Goal: Task Accomplishment & Management: Manage account settings

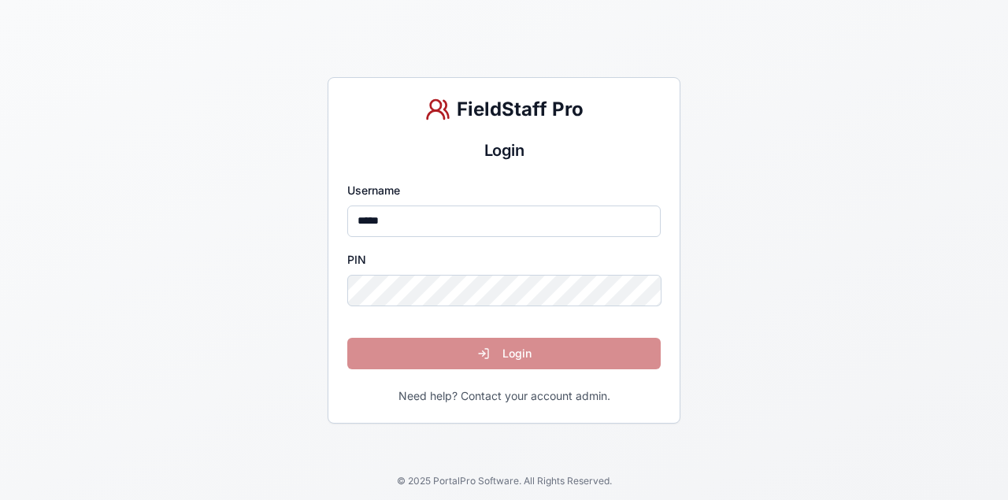
type input "*****"
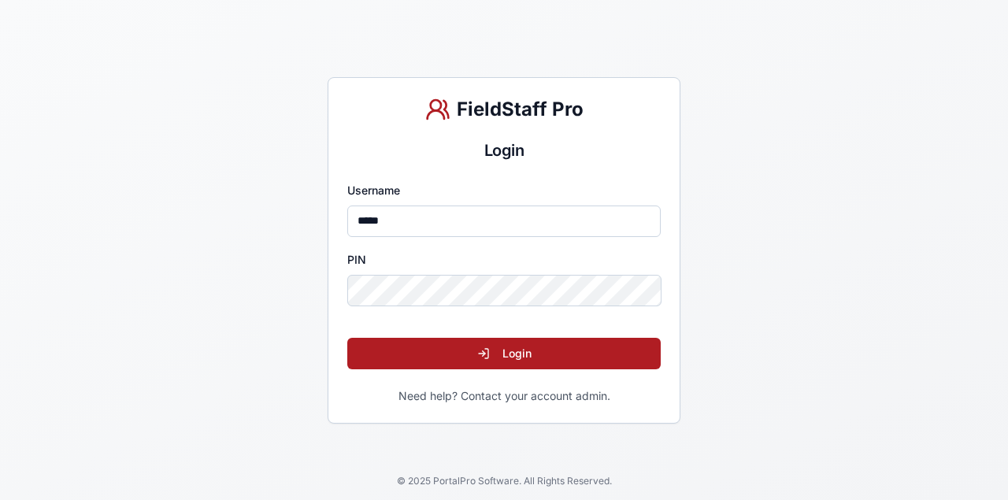
click button "Login" at bounding box center [503, 353] width 313 height 31
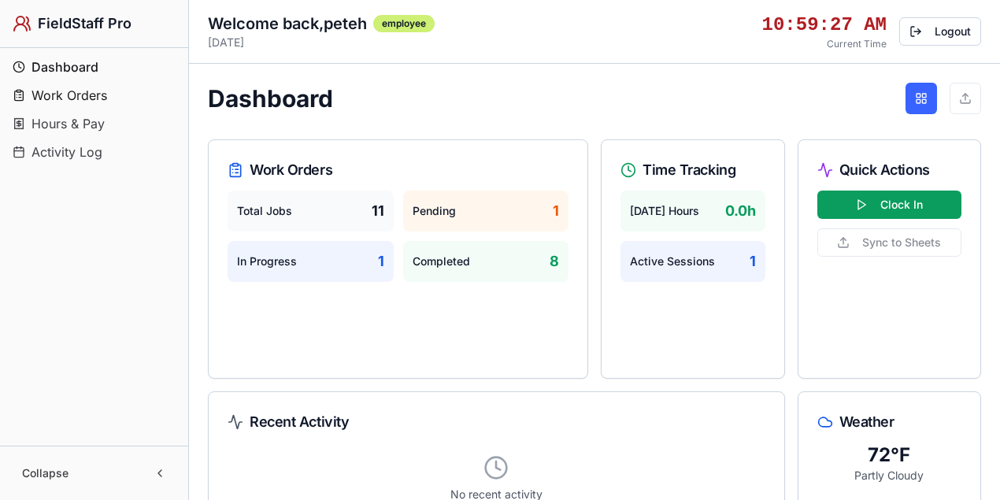
click at [85, 87] on span "Work Orders" at bounding box center [69, 95] width 76 height 19
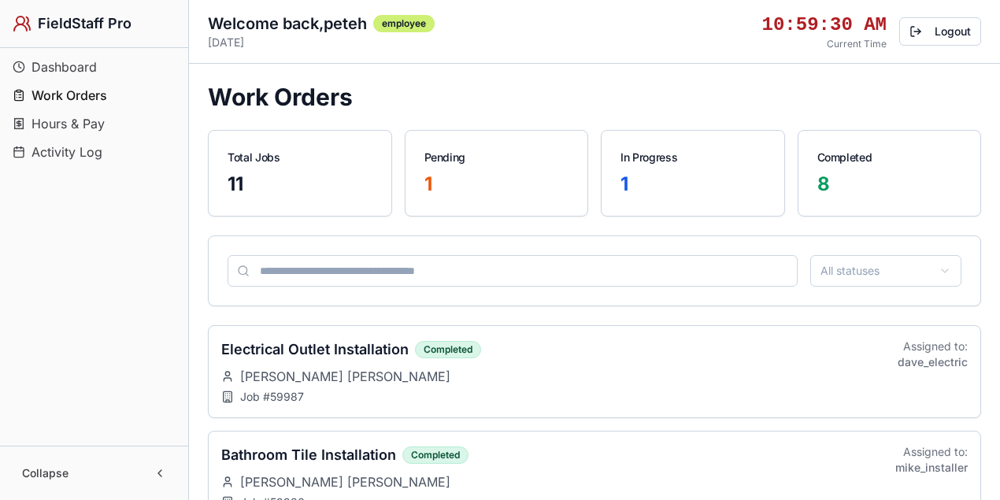
click at [91, 120] on span "Hours & Pay" at bounding box center [67, 123] width 73 height 19
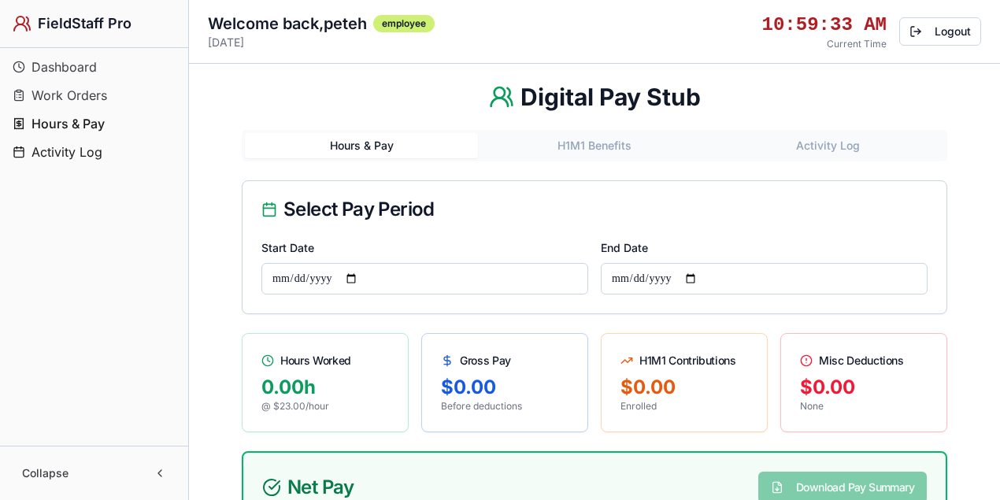
click at [80, 159] on span "Activity Log" at bounding box center [66, 152] width 71 height 19
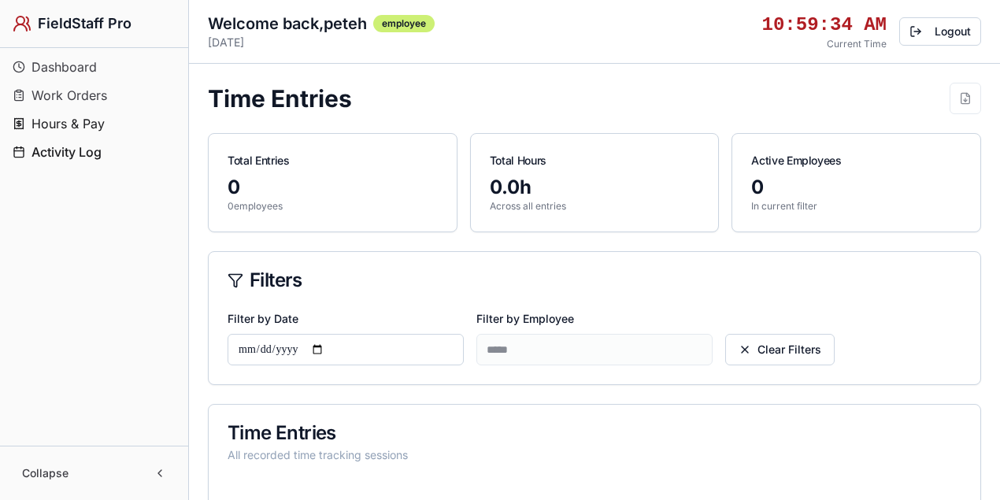
click at [85, 122] on span "Hours & Pay" at bounding box center [67, 123] width 73 height 19
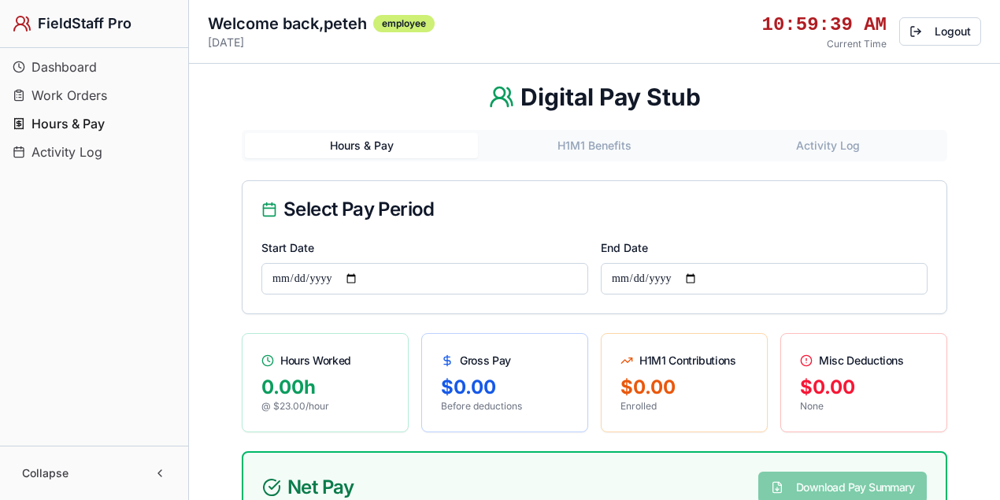
click at [85, 74] on span "Dashboard" at bounding box center [63, 66] width 65 height 19
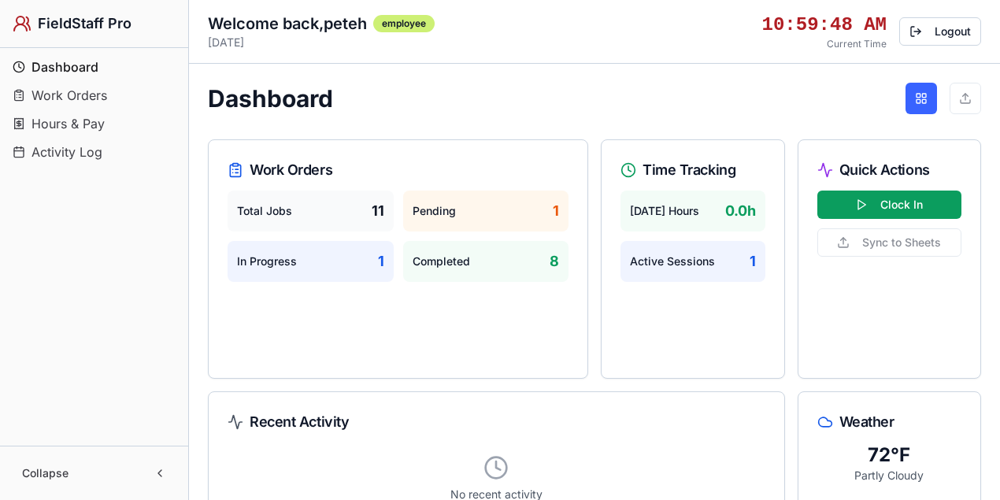
click at [891, 205] on button "Clock In" at bounding box center [889, 205] width 145 height 28
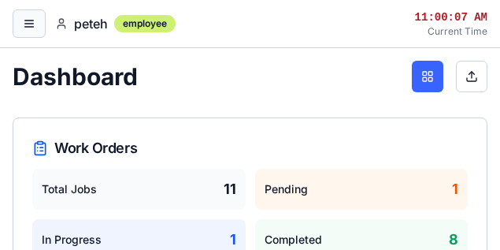
click at [28, 31] on button "button" at bounding box center [29, 23] width 33 height 28
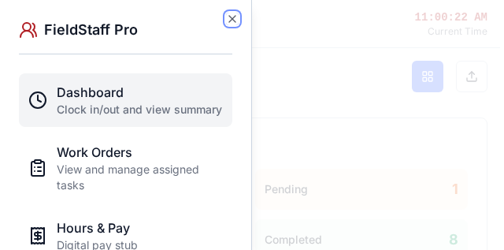
click at [232, 17] on icon "button" at bounding box center [232, 19] width 13 height 13
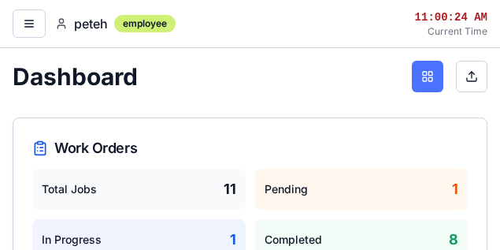
click at [425, 74] on button at bounding box center [427, 76] width 31 height 31
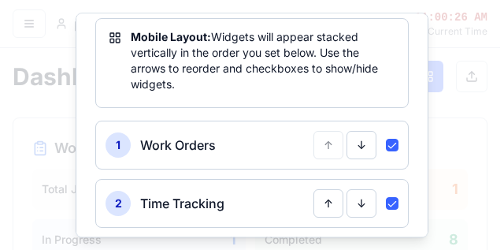
scroll to position [157, 0]
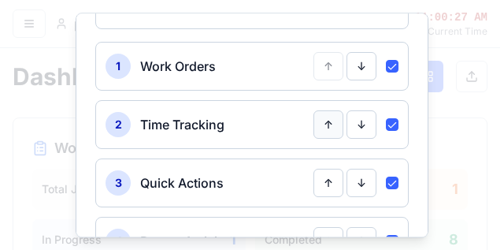
click at [328, 122] on button "↑" at bounding box center [328, 124] width 30 height 28
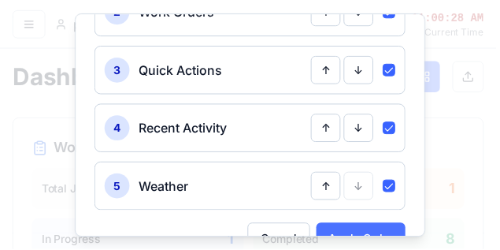
scroll to position [307, 0]
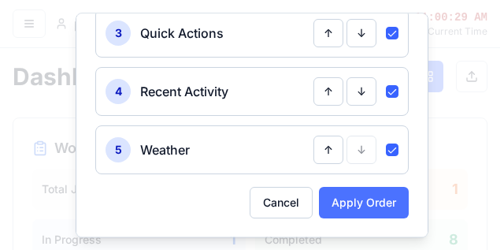
click at [359, 202] on button "Apply Order" at bounding box center [364, 202] width 90 height 31
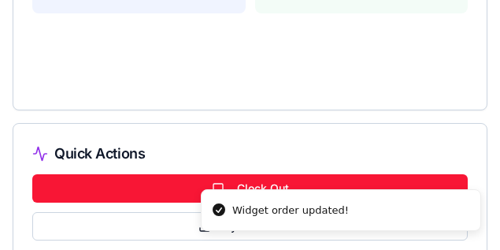
scroll to position [603, 0]
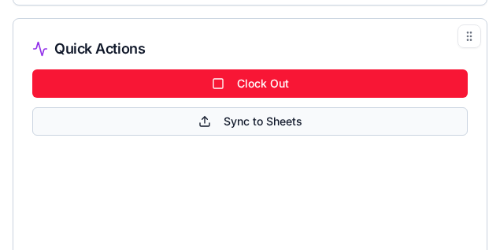
click at [274, 123] on span "Sync to Sheets" at bounding box center [263, 121] width 79 height 16
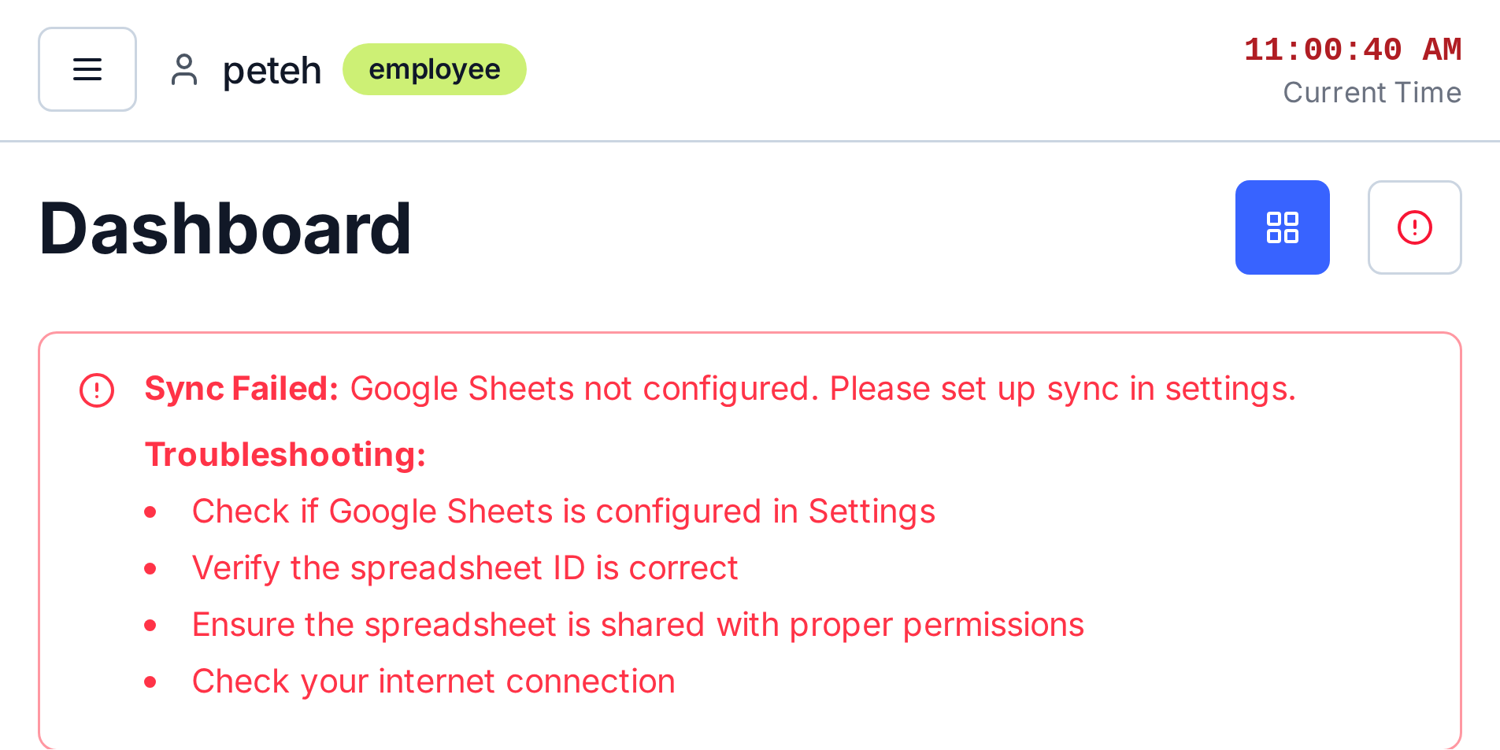
scroll to position [0, 0]
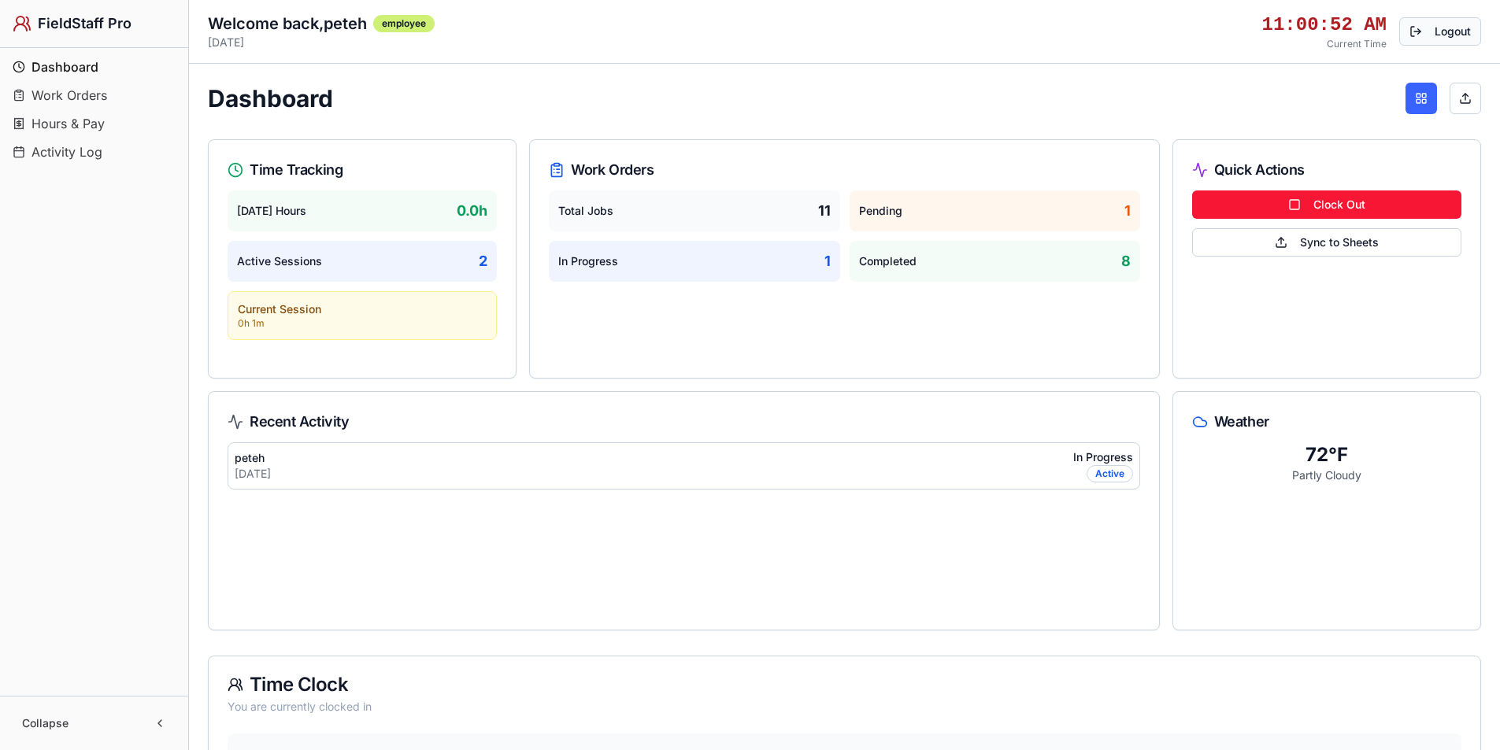
drag, startPoint x: 1452, startPoint y: 31, endPoint x: 1452, endPoint y: 41, distance: 10.2
click at [1452, 31] on button "Logout" at bounding box center [1440, 31] width 82 height 28
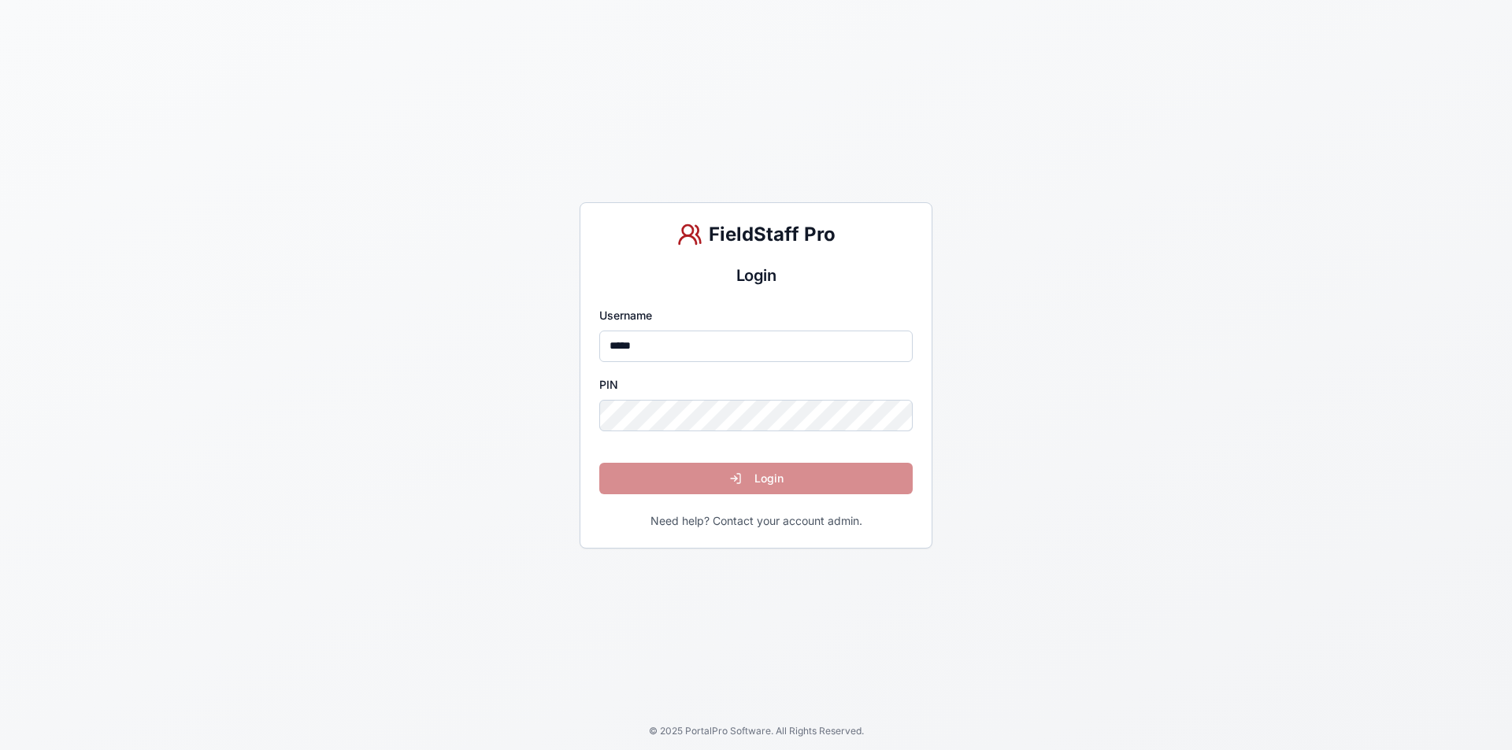
type input "*****"
click button "Login" at bounding box center [755, 478] width 313 height 31
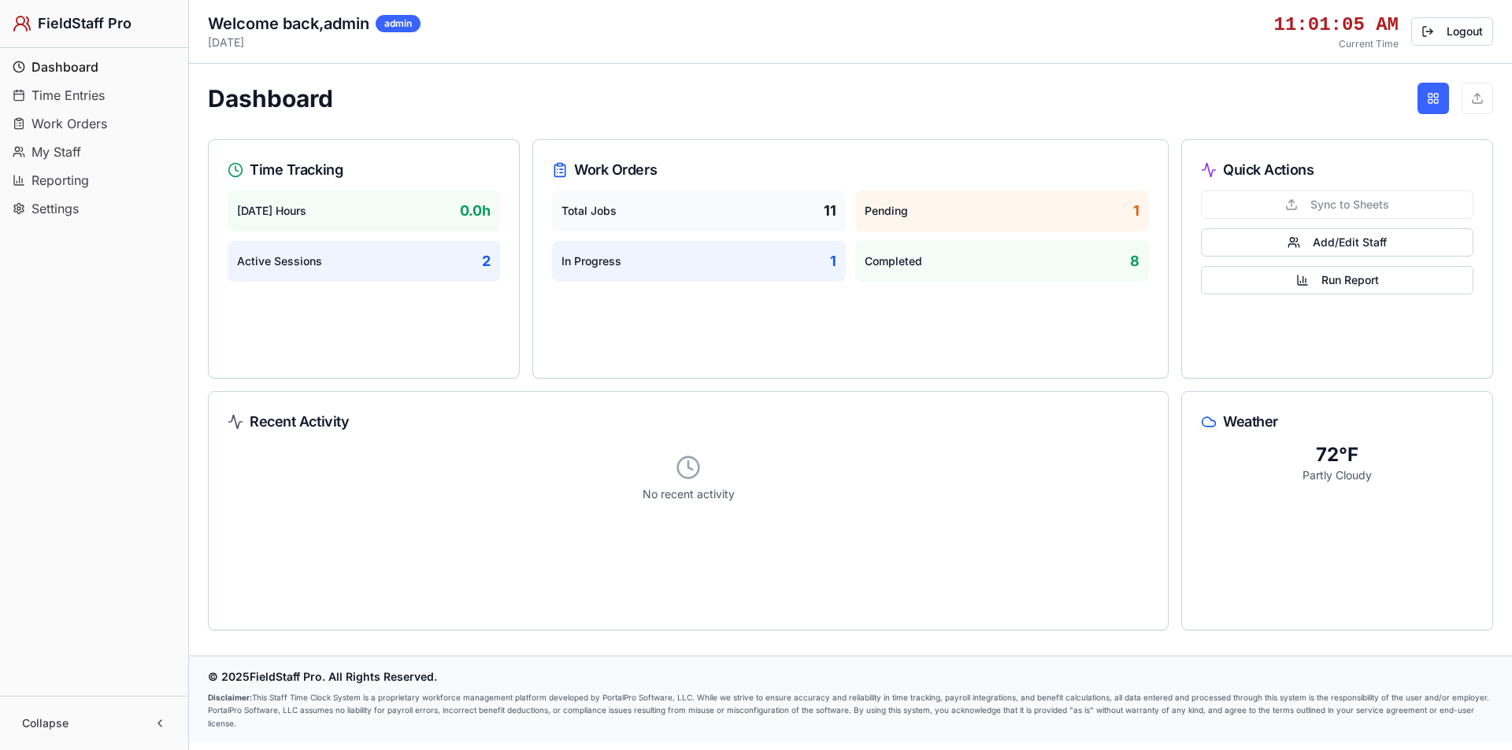
drag, startPoint x: 88, startPoint y: 88, endPoint x: 84, endPoint y: 97, distance: 9.5
click at [84, 97] on span "Time Entries" at bounding box center [67, 95] width 73 height 19
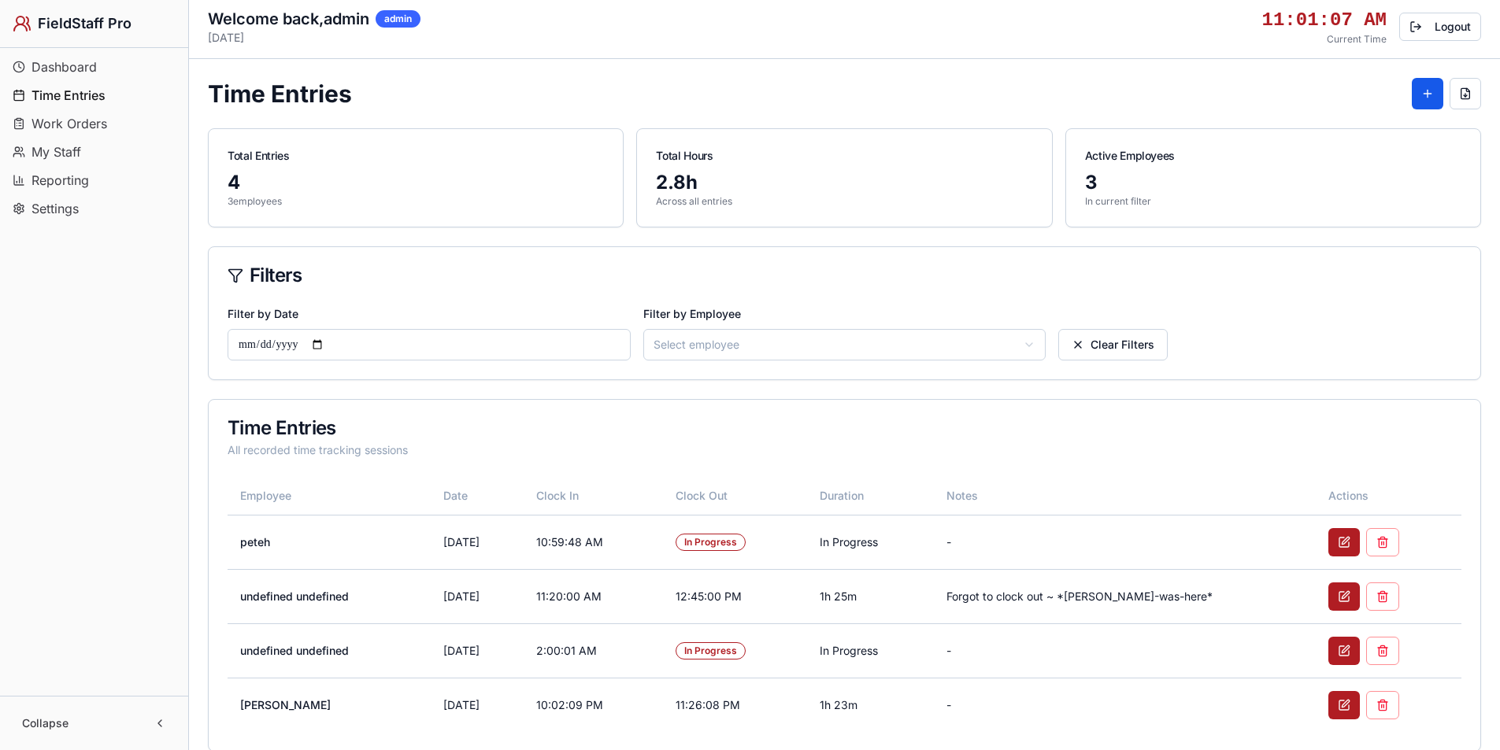
scroll to position [111, 0]
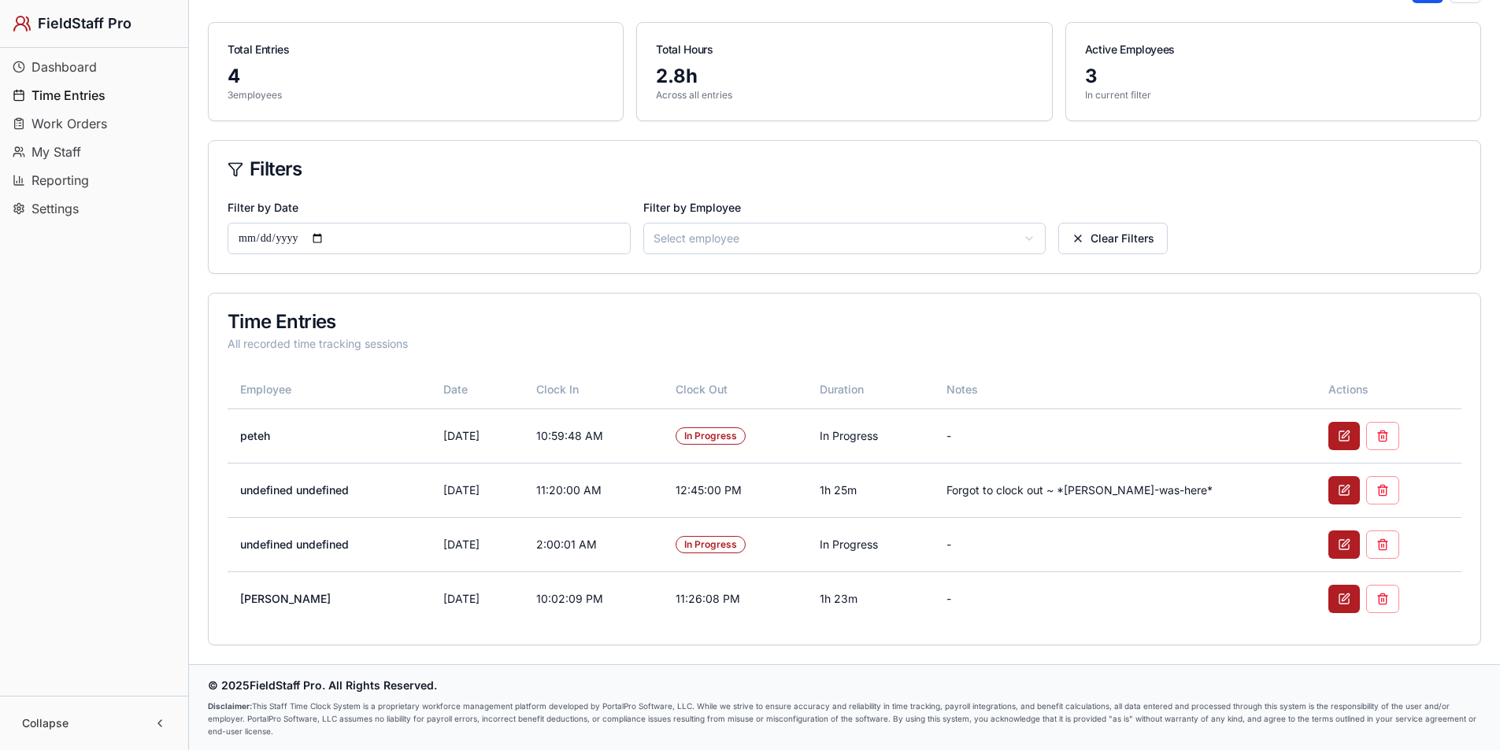
drag, startPoint x: 1372, startPoint y: 486, endPoint x: 814, endPoint y: 68, distance: 696.9
click at [1373, 486] on button at bounding box center [1382, 490] width 33 height 28
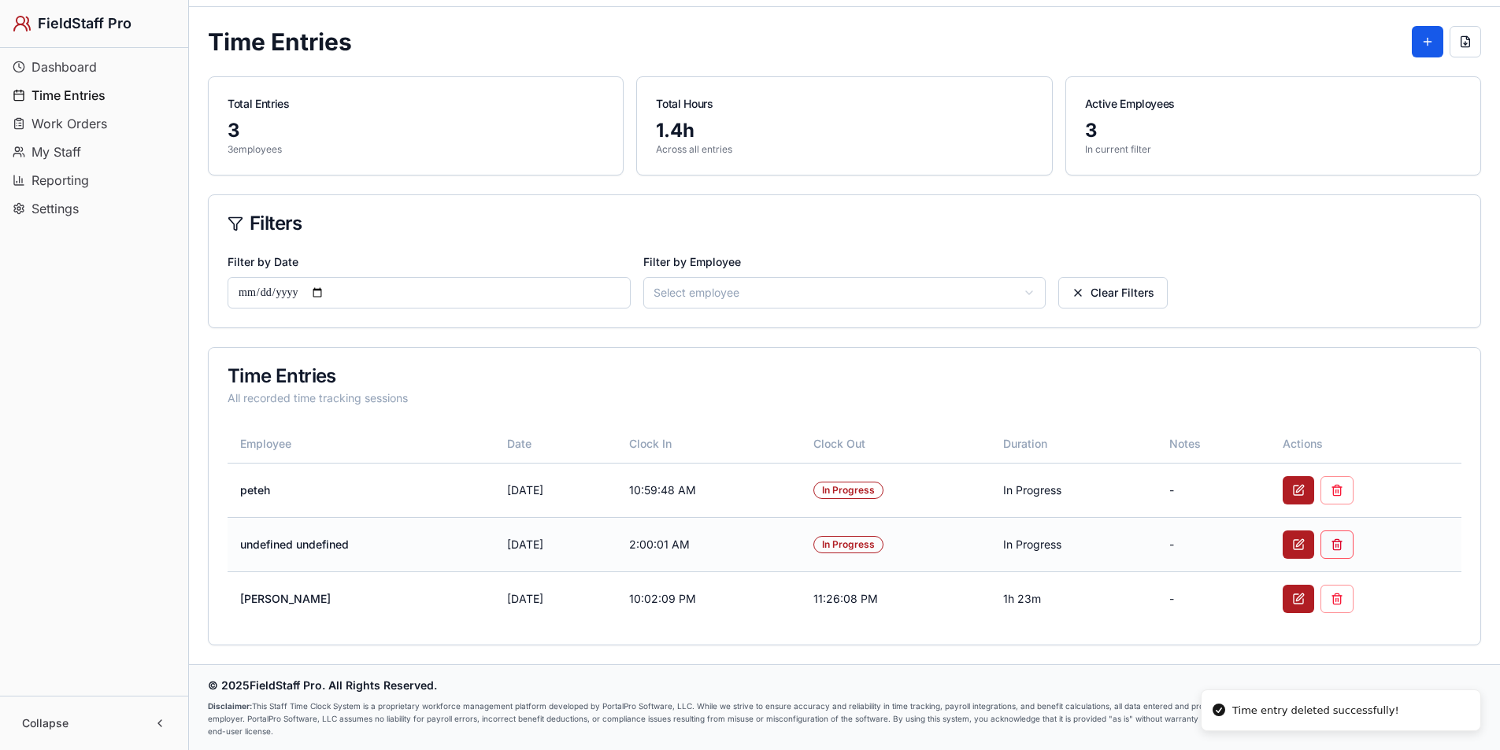
click at [1339, 542] on button at bounding box center [1337, 545] width 33 height 28
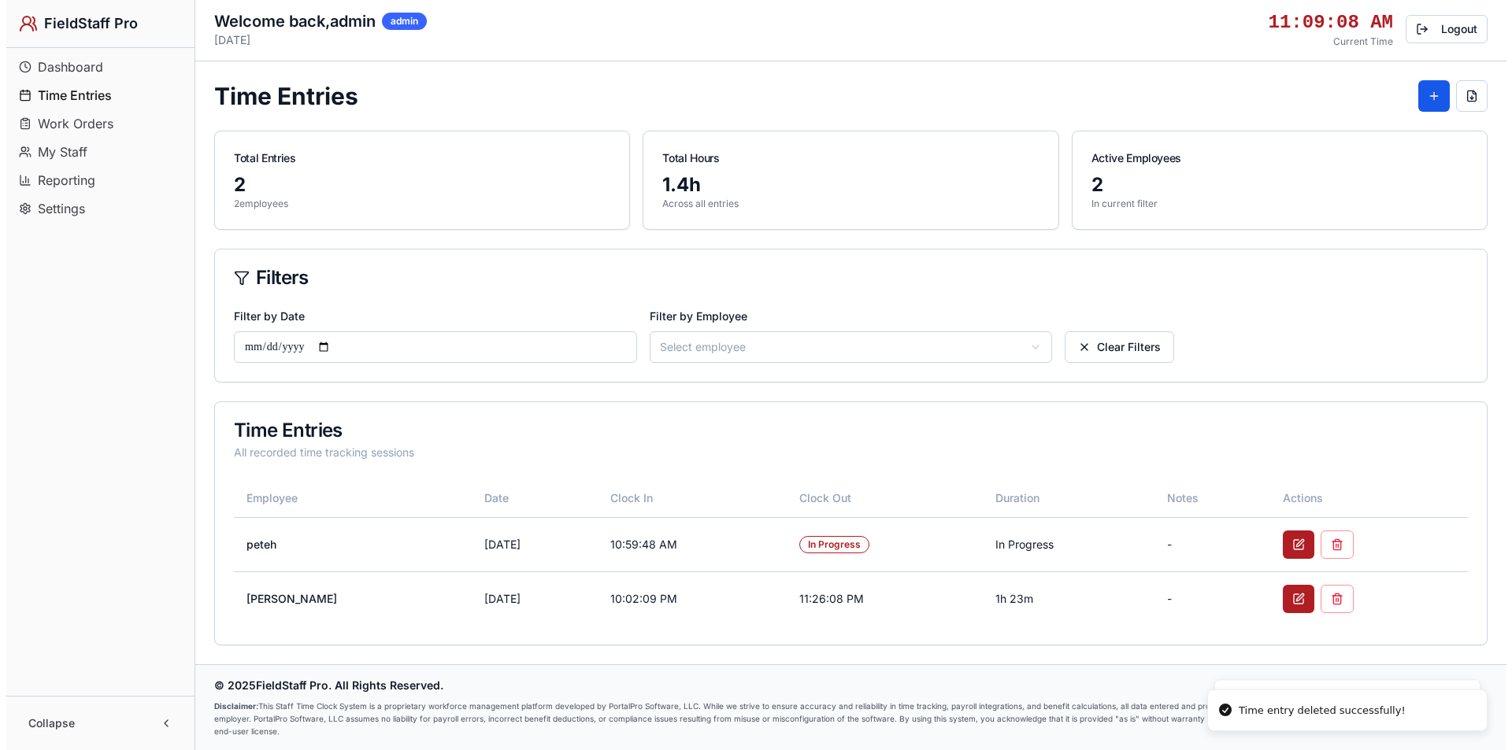
scroll to position [2, 0]
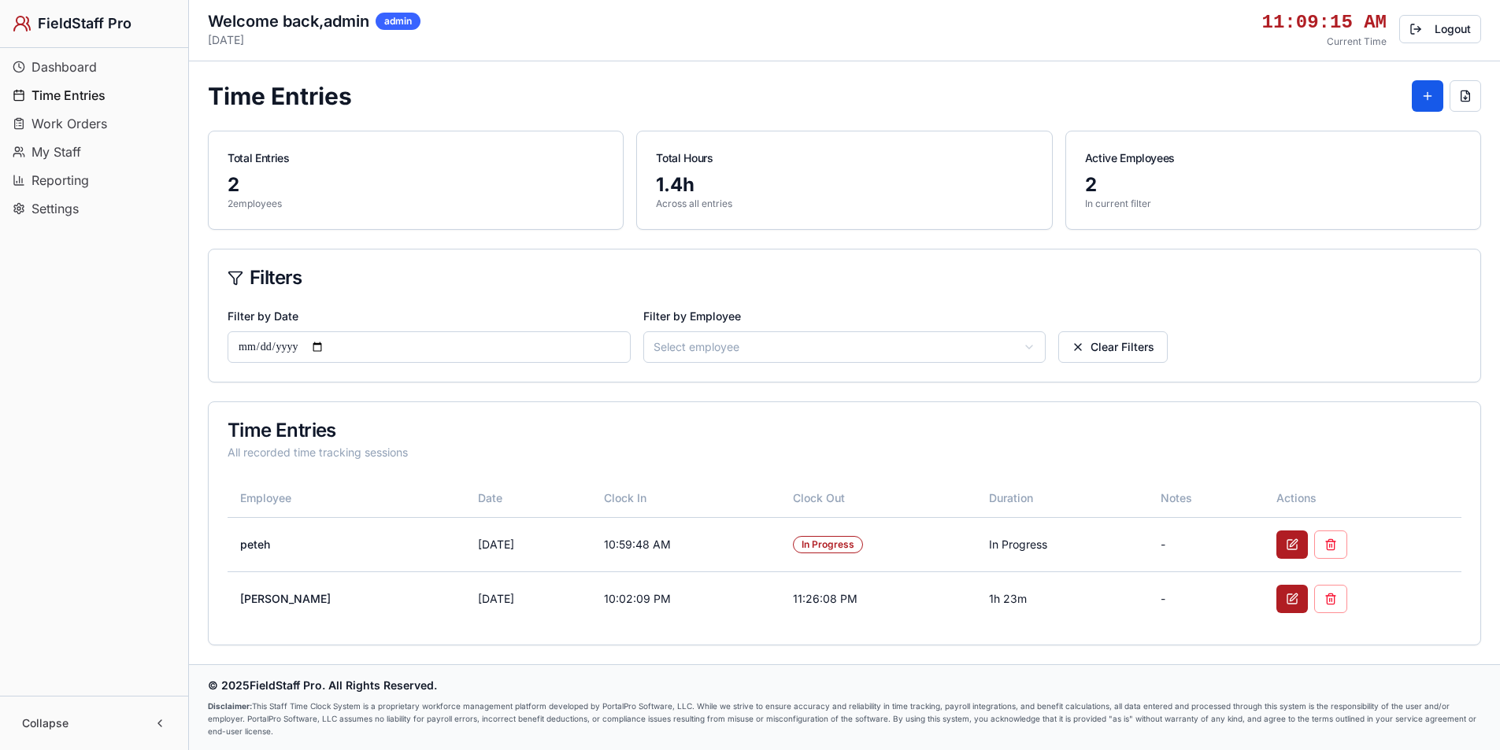
click at [722, 347] on html "FieldStaff Pro Dashboard Time Entries Work Orders My Staff Reporting Settings C…" at bounding box center [750, 374] width 1500 height 753
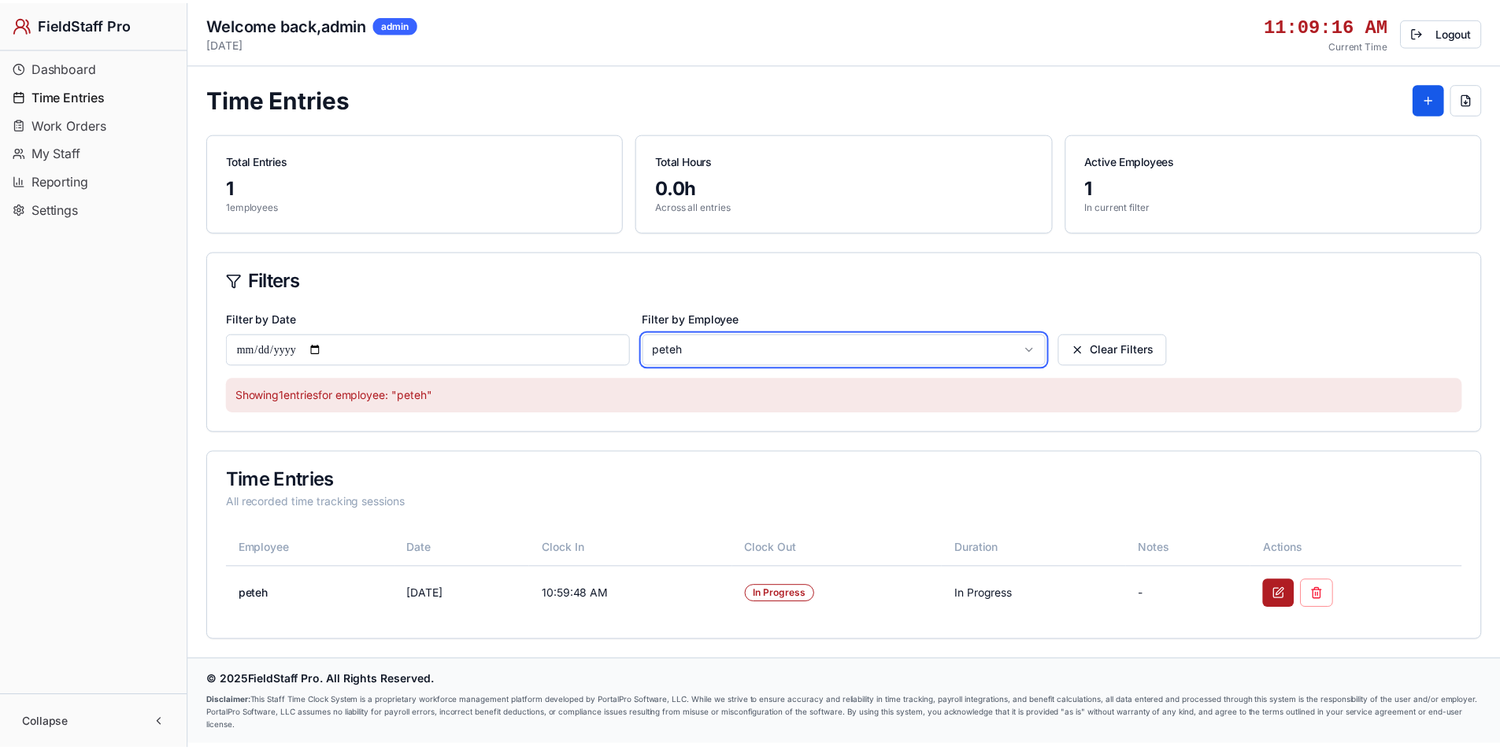
scroll to position [0, 0]
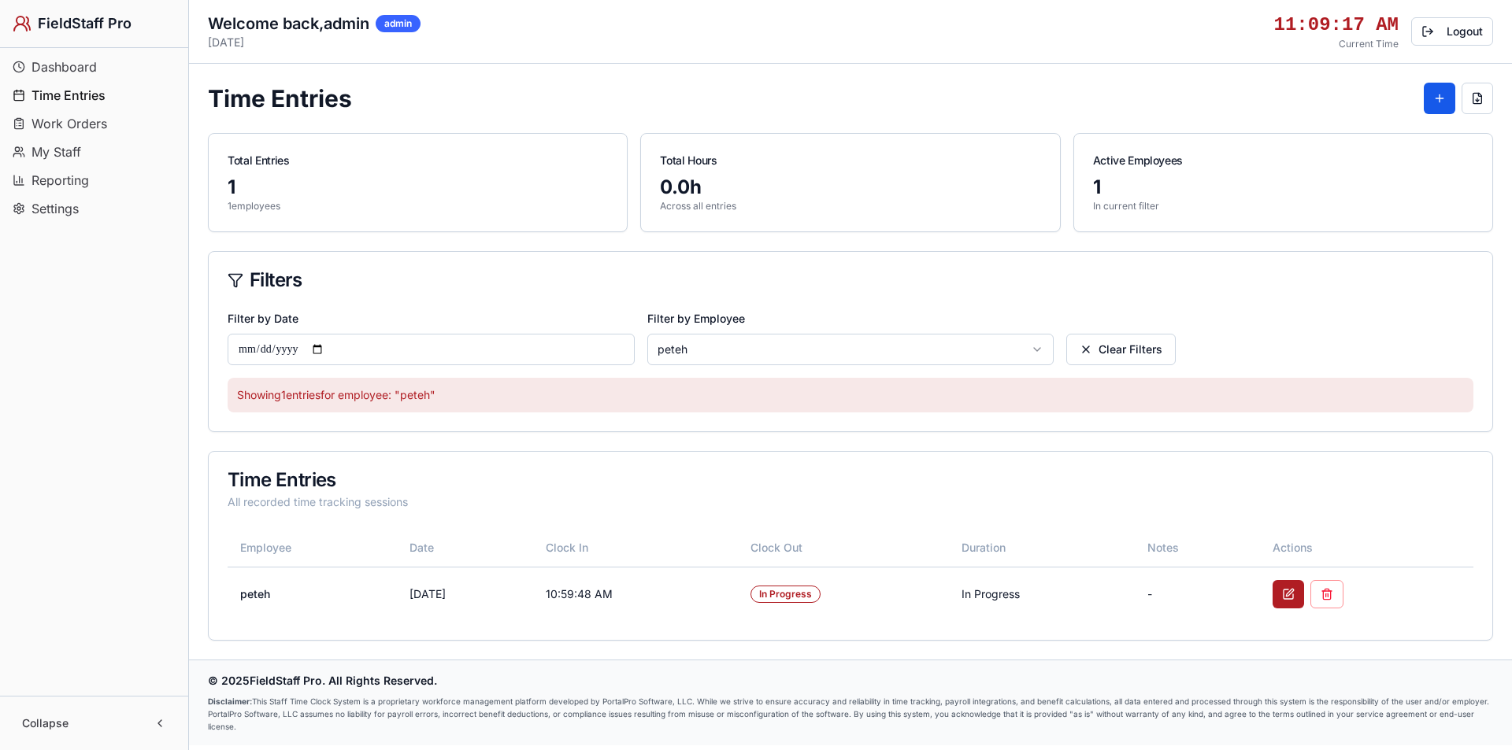
click at [717, 342] on html "FieldStaff Pro Dashboard Time Entries Work Orders My Staff Reporting Settings C…" at bounding box center [756, 375] width 1512 height 750
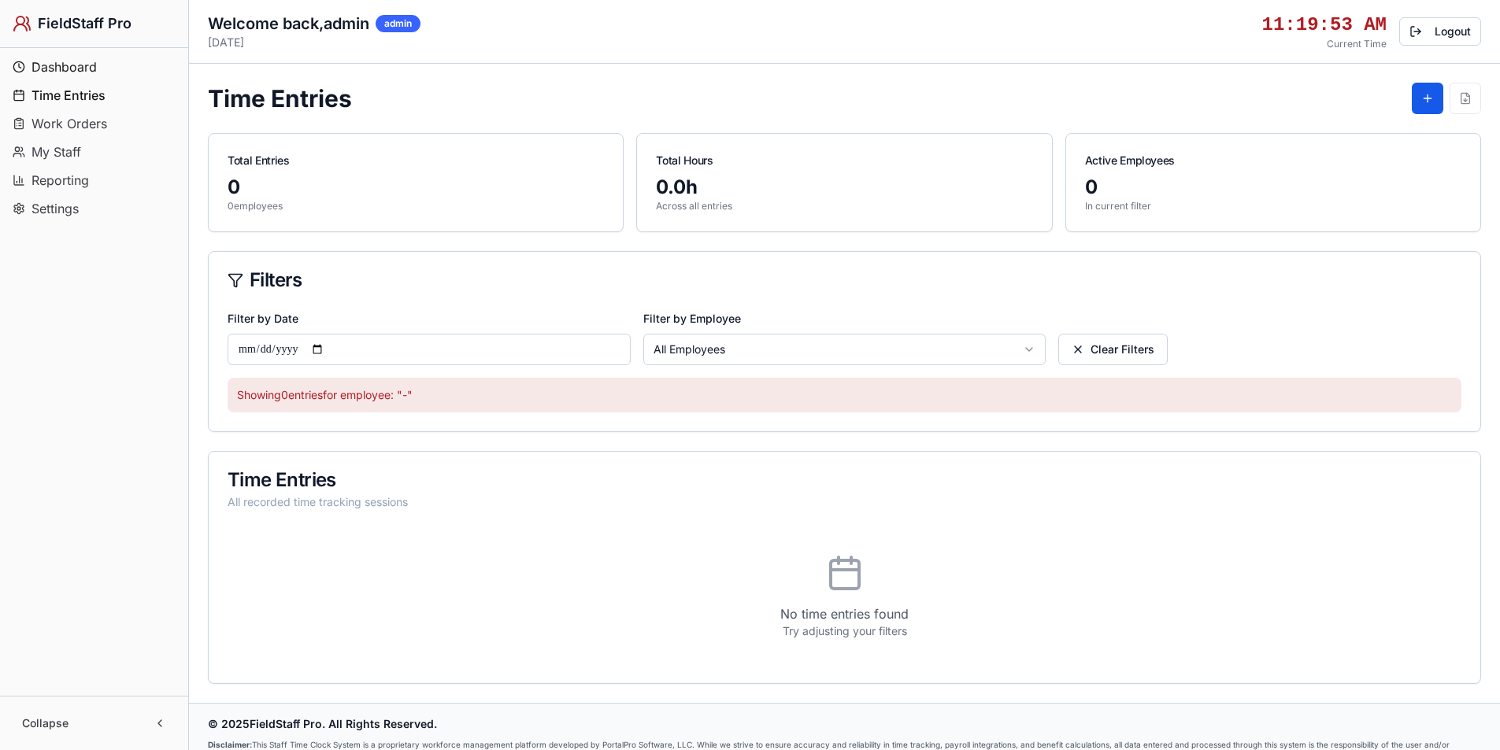
click at [67, 68] on span "Dashboard" at bounding box center [63, 66] width 65 height 19
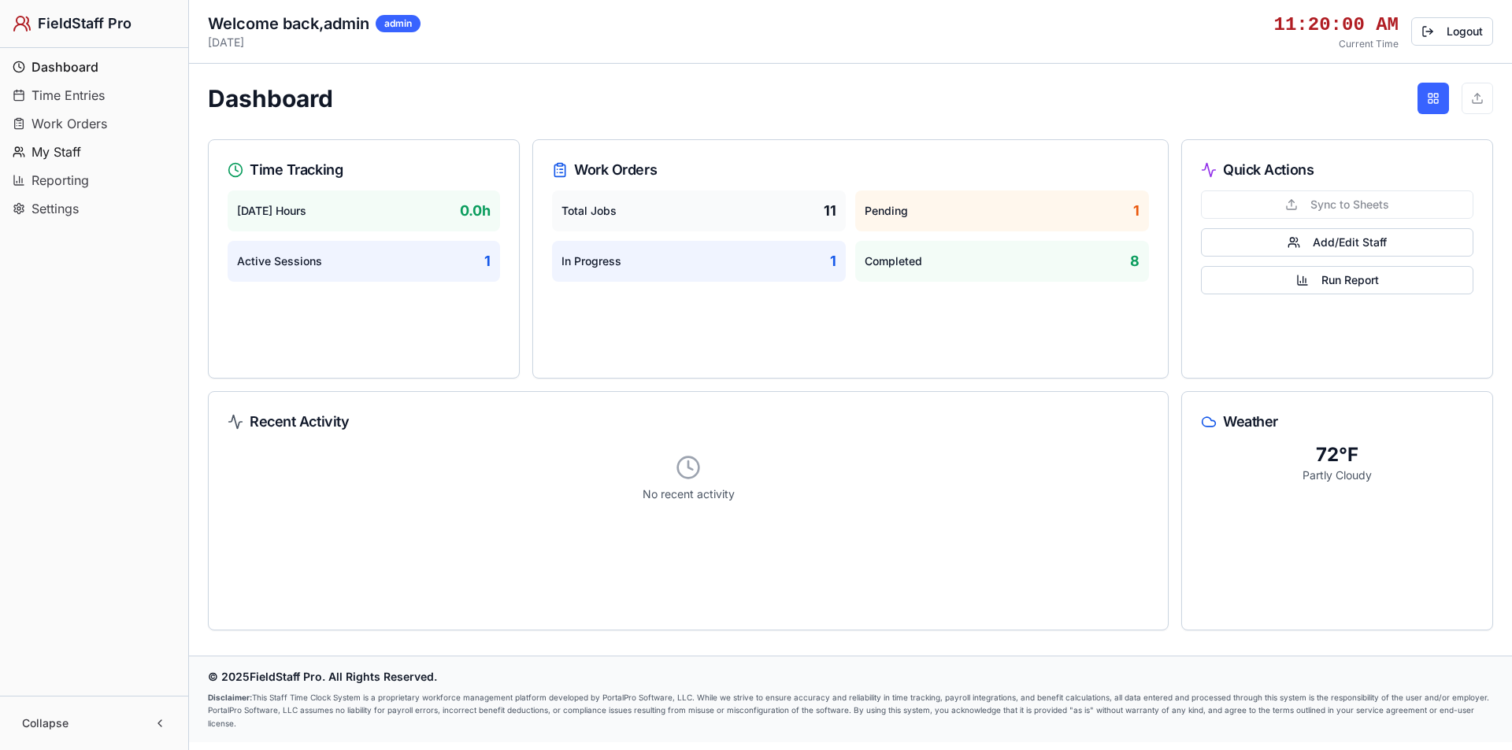
click at [77, 152] on span "My Staff" at bounding box center [56, 152] width 50 height 19
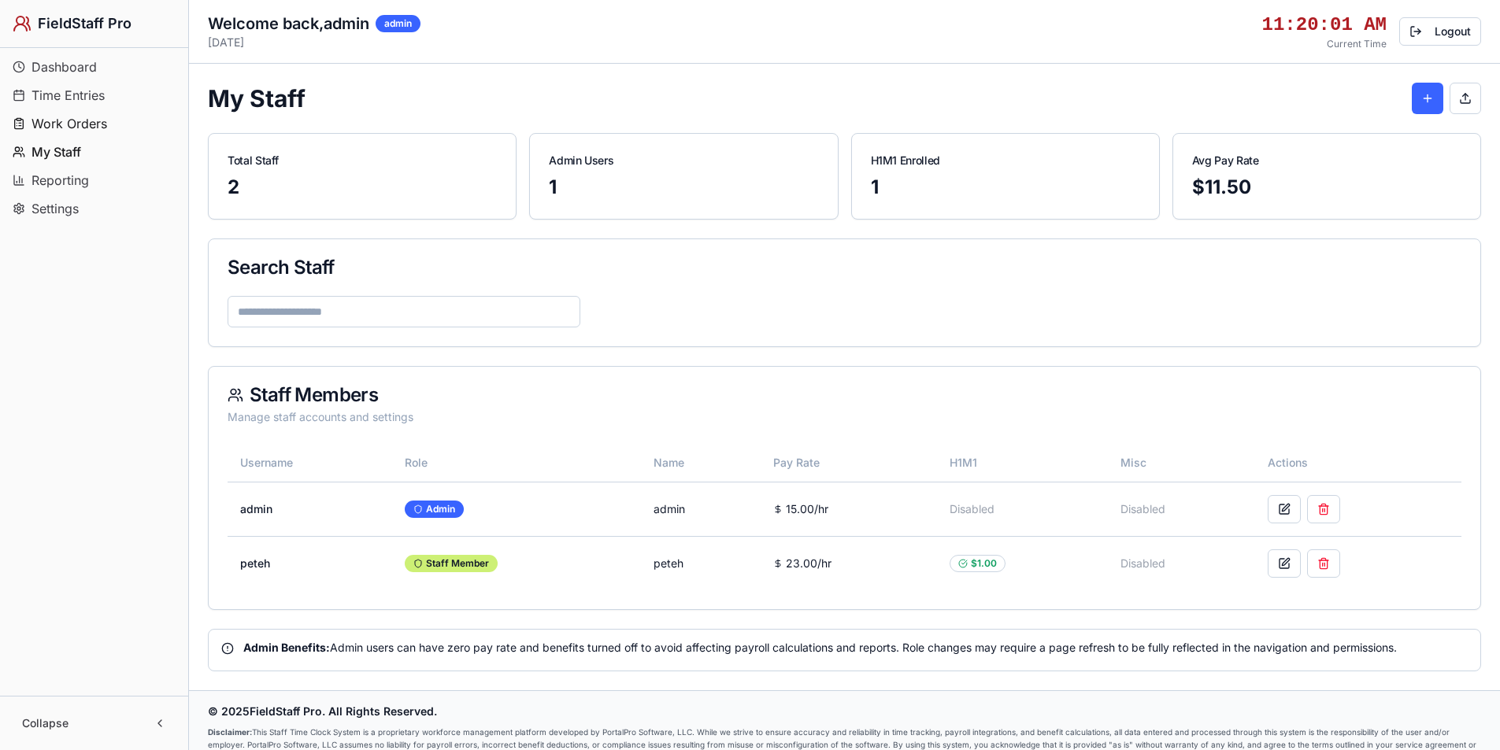
click at [76, 119] on span "Work Orders" at bounding box center [69, 123] width 76 height 19
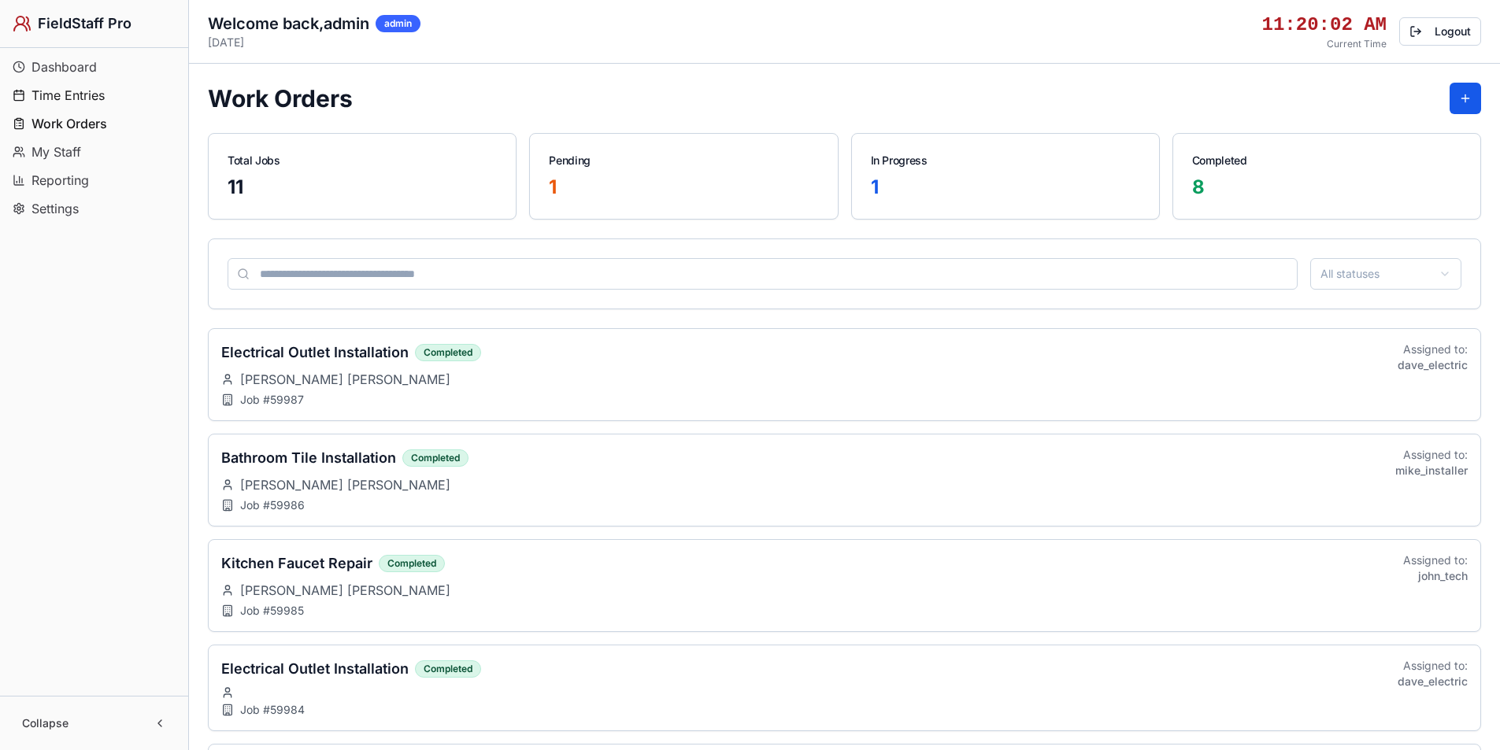
click at [79, 92] on span "Time Entries" at bounding box center [67, 95] width 73 height 19
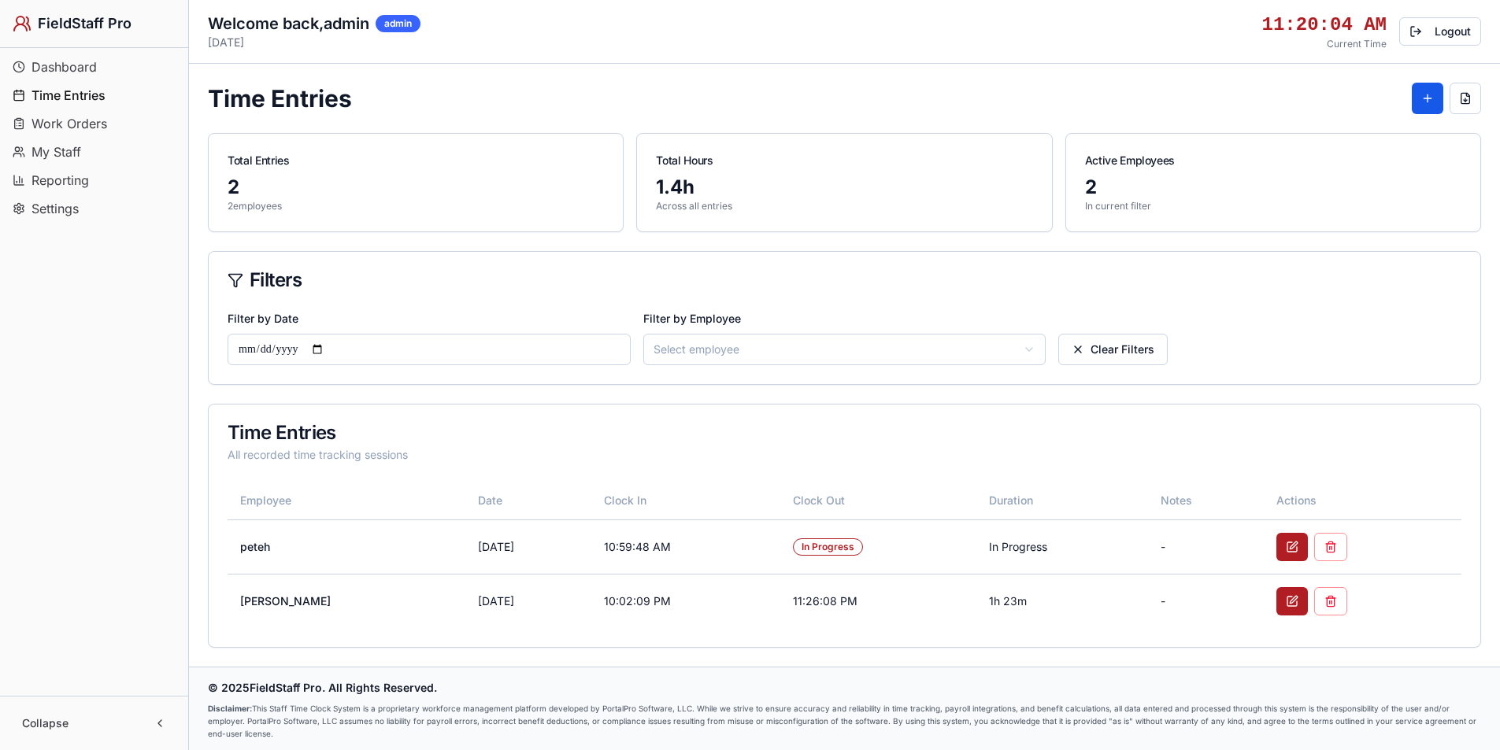
click at [854, 353] on html "FieldStaff Pro Dashboard Time Entries Work Orders My Staff Reporting Settings C…" at bounding box center [750, 376] width 1500 height 753
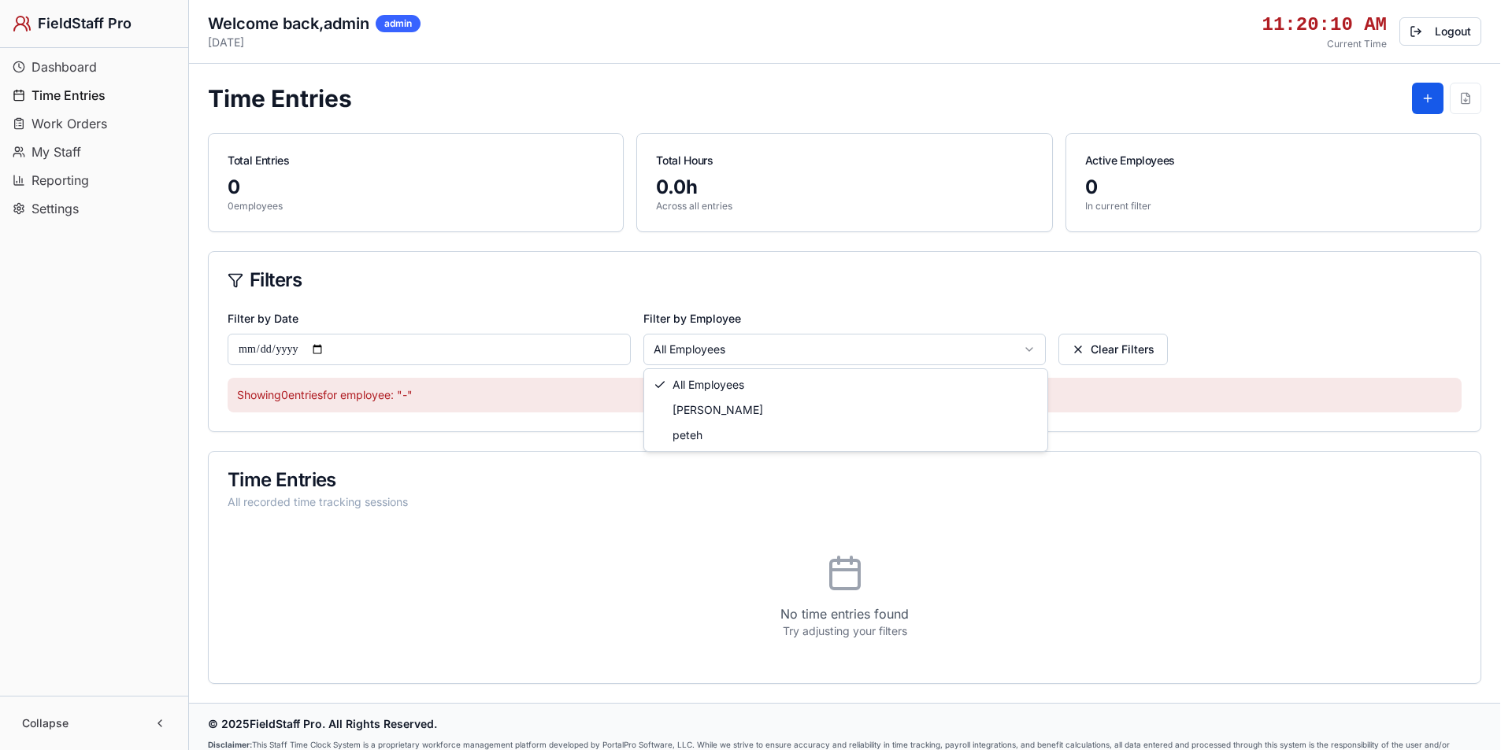
click at [791, 357] on html "FieldStaff Pro Dashboard Time Entries Work Orders My Staff Reporting Settings C…" at bounding box center [756, 395] width 1512 height 790
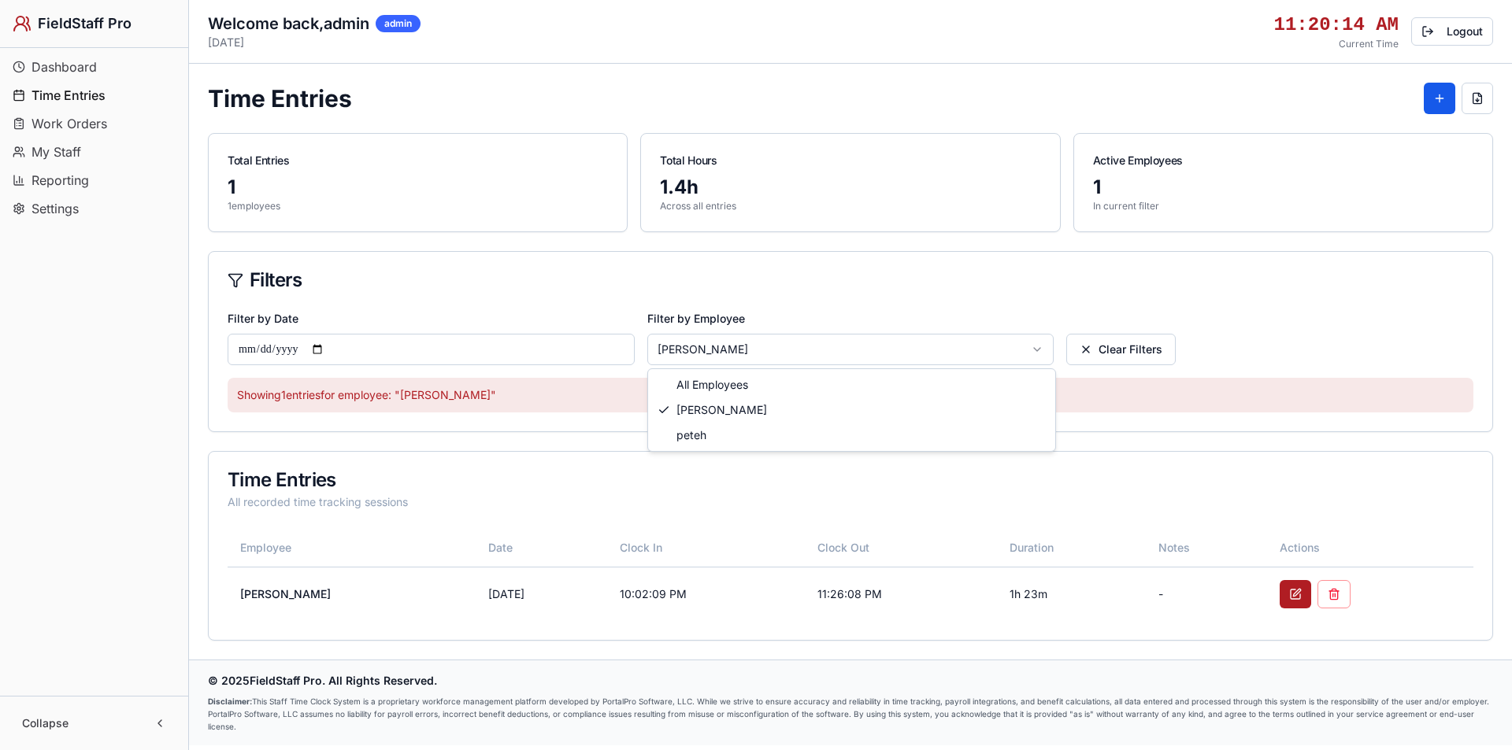
click at [754, 350] on html "FieldStaff Pro Dashboard Time Entries Work Orders My Staff Reporting Settings C…" at bounding box center [756, 375] width 1512 height 750
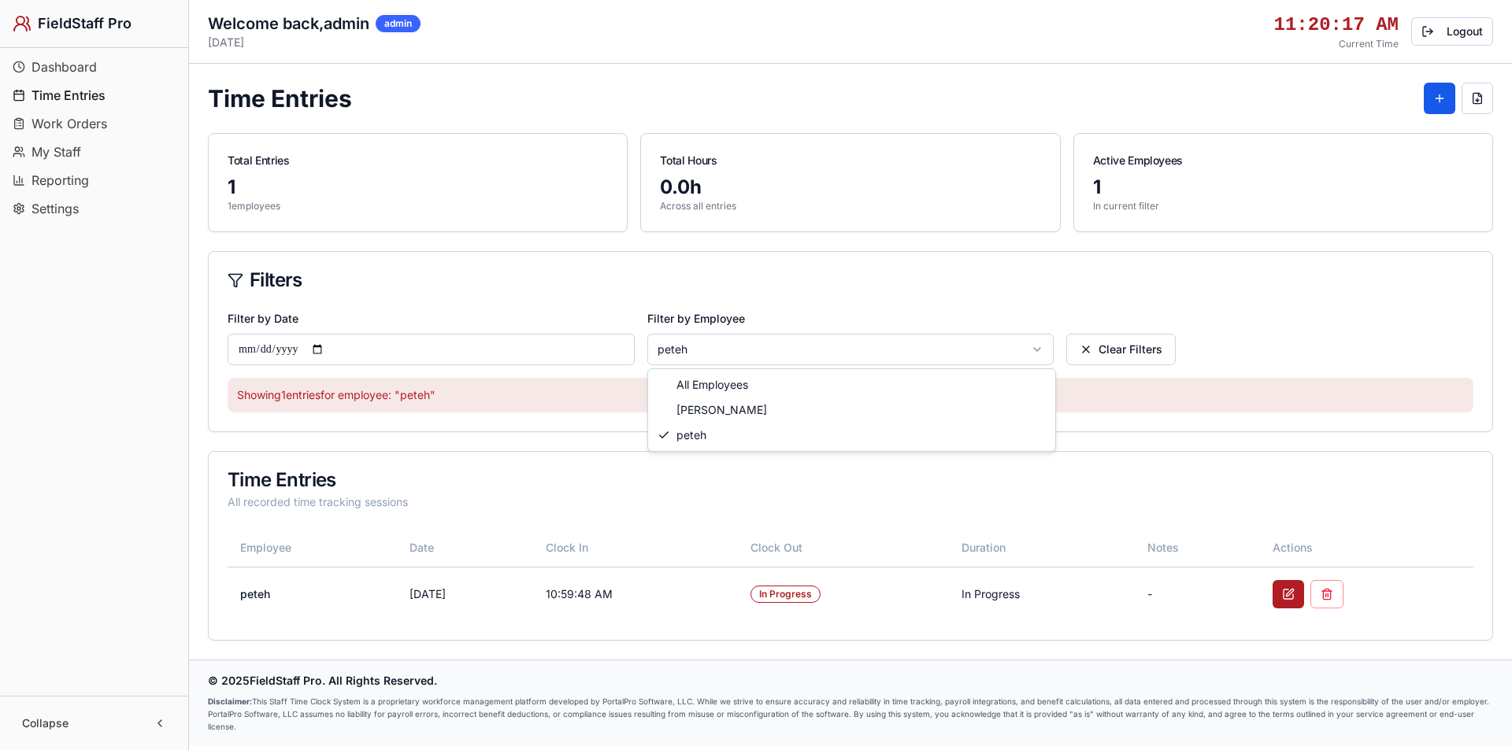
click at [739, 350] on html "FieldStaff Pro Dashboard Time Entries Work Orders My Staff Reporting Settings C…" at bounding box center [756, 375] width 1512 height 750
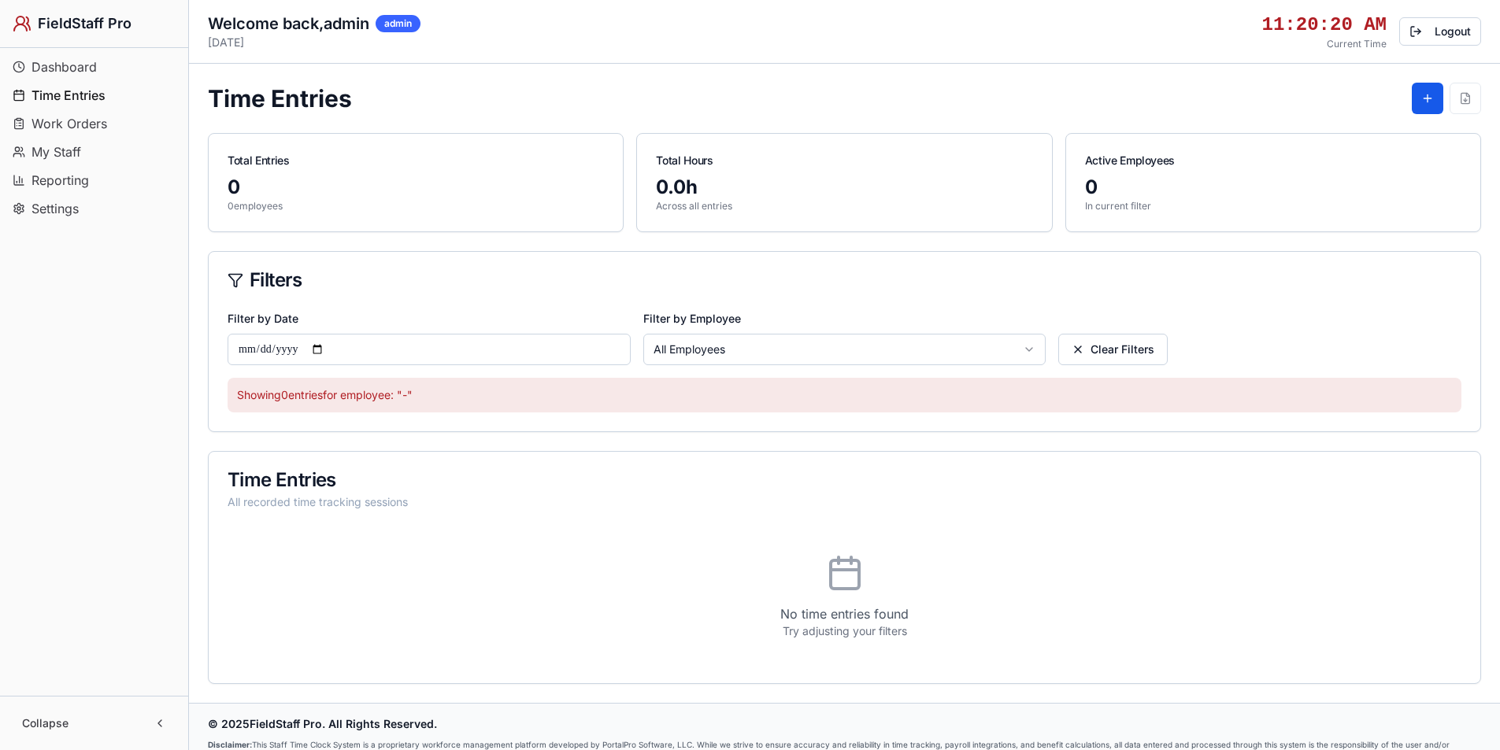
drag, startPoint x: 491, startPoint y: 402, endPoint x: 237, endPoint y: 402, distance: 254.3
click at [237, 402] on p "Showing 0 entries for employee: "-"" at bounding box center [844, 395] width 1215 height 16
copy p "Showing 0 entries for employee: "-""
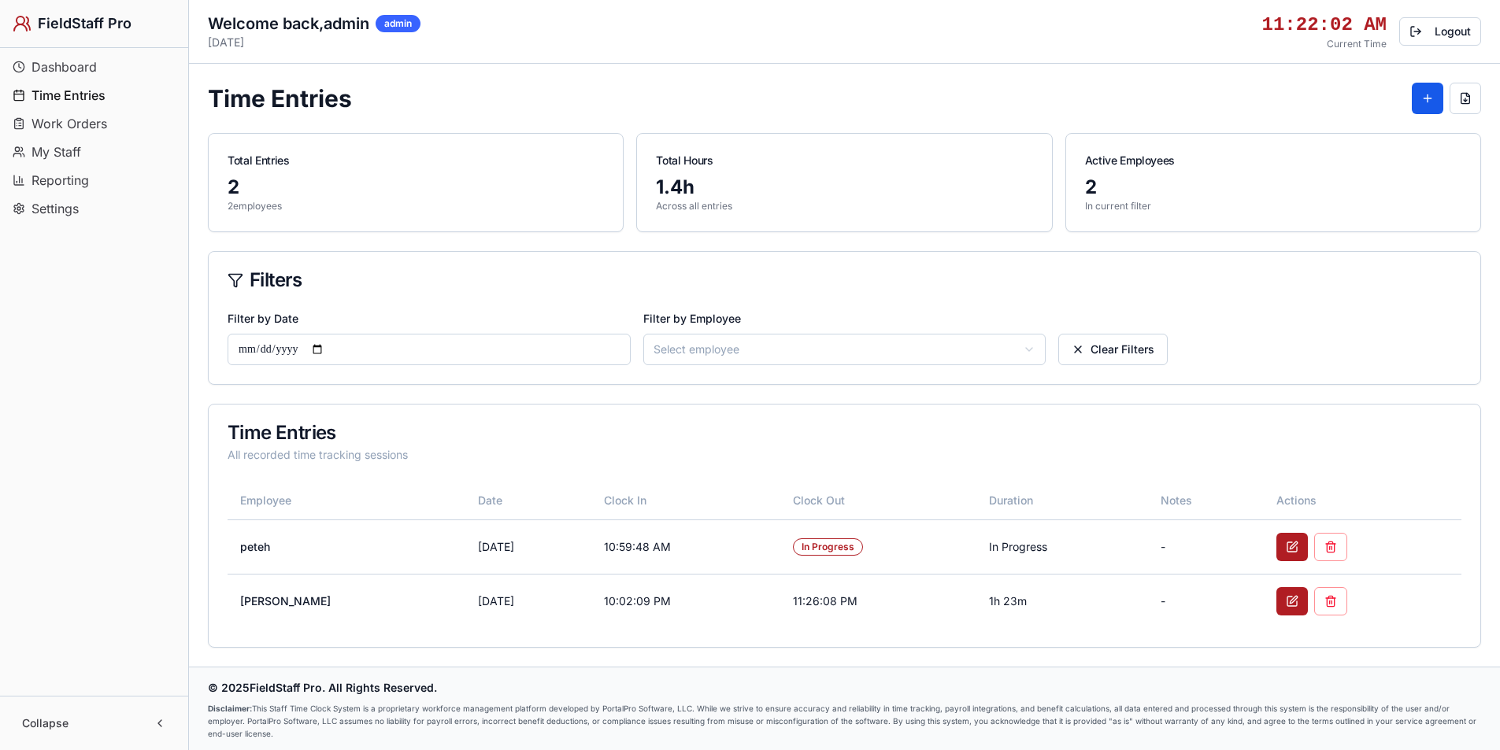
click at [700, 354] on html "FieldStaff Pro Dashboard Time Entries Work Orders My Staff Reporting Settings C…" at bounding box center [750, 376] width 1500 height 753
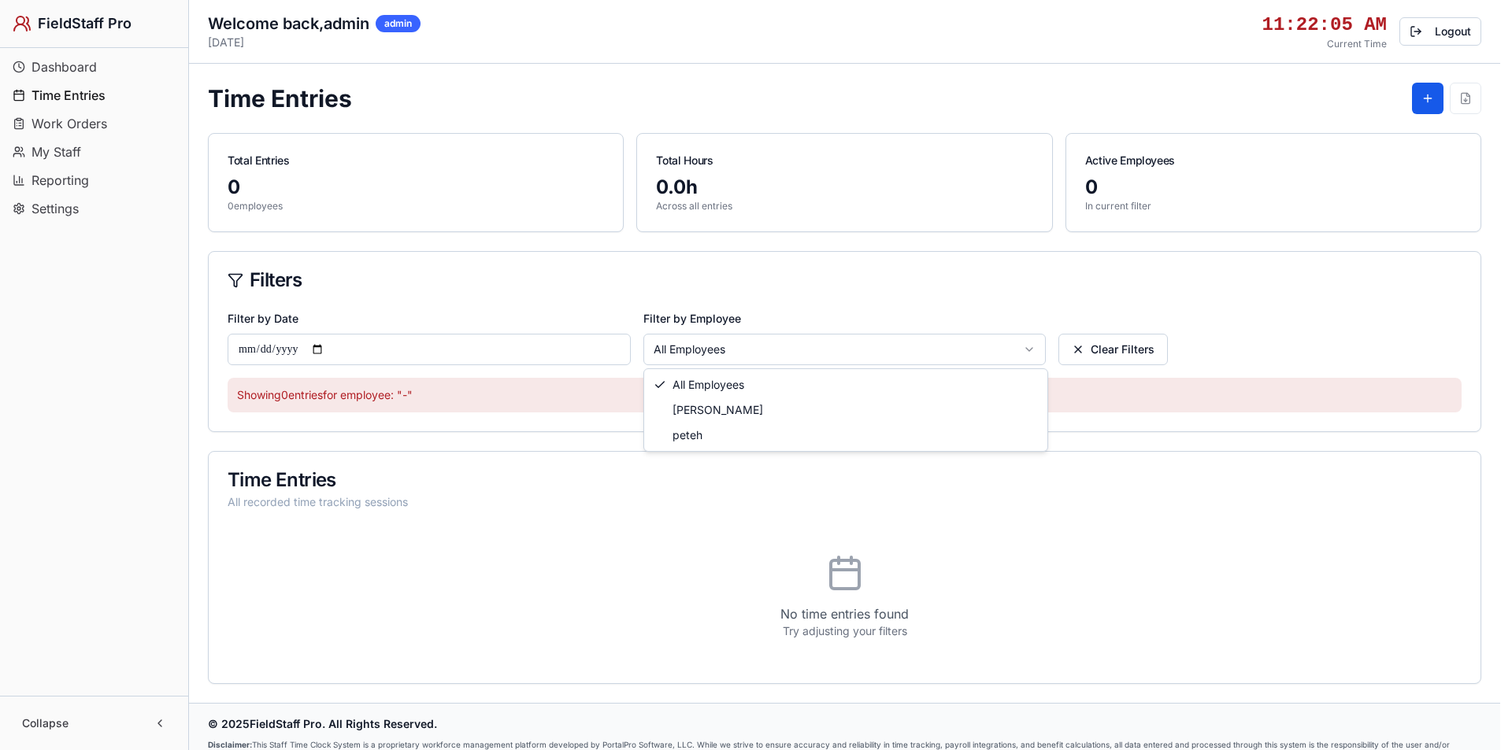
click at [707, 347] on html "FieldStaff Pro Dashboard Time Entries Work Orders My Staff Reporting Settings C…" at bounding box center [756, 395] width 1512 height 790
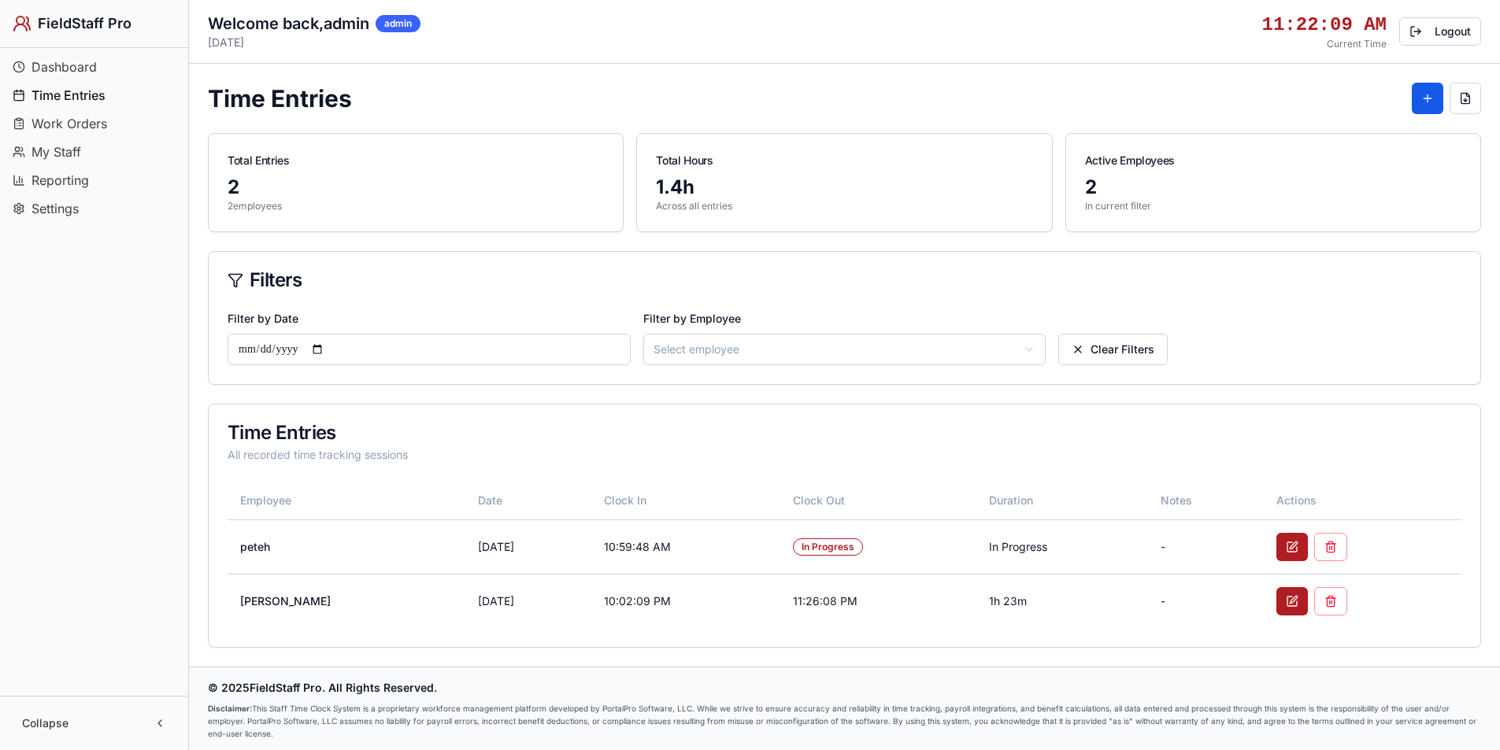
click at [687, 344] on html "FieldStaff Pro Dashboard Time Entries Work Orders My Staff Reporting Settings C…" at bounding box center [750, 376] width 1500 height 753
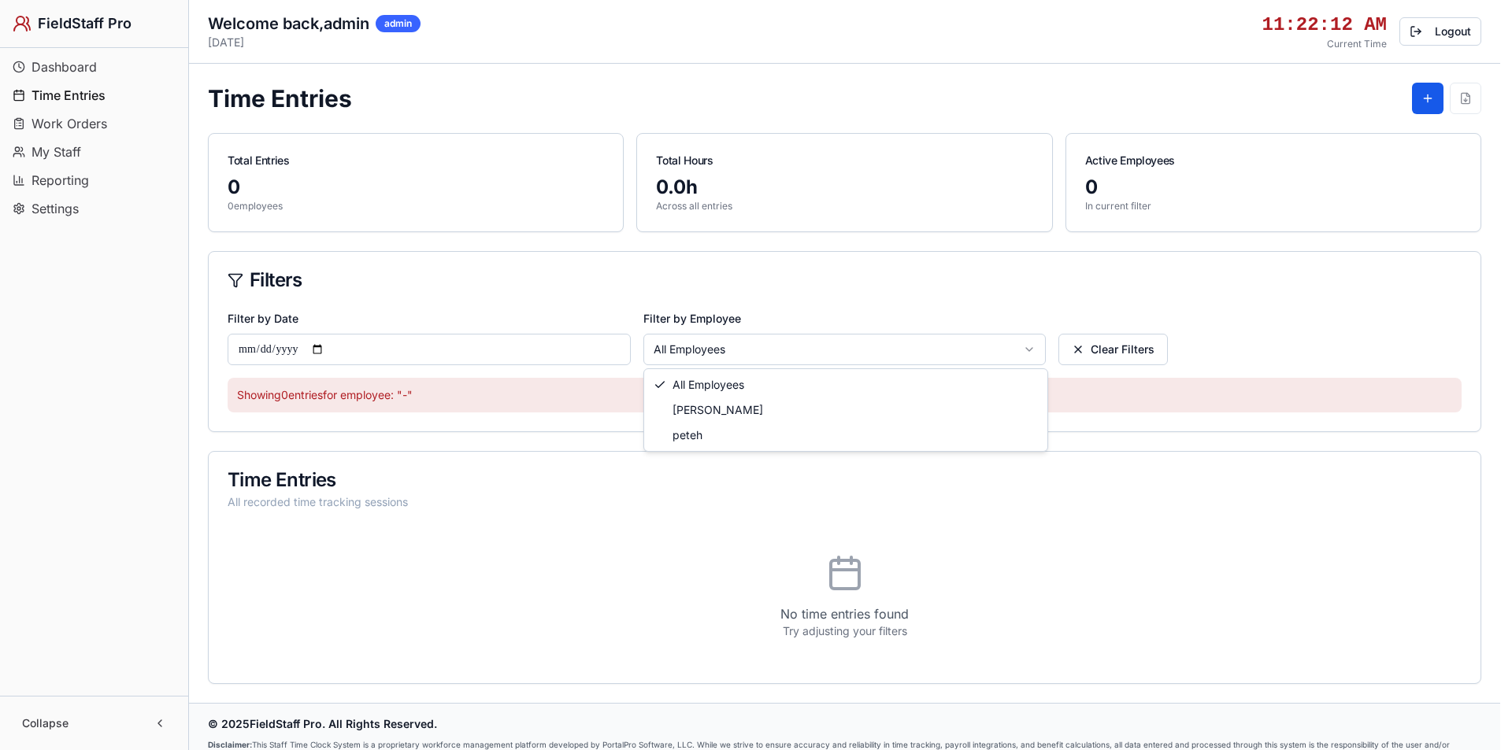
click at [728, 356] on html "FieldStaff Pro Dashboard Time Entries Work Orders My Staff Reporting Settings C…" at bounding box center [756, 395] width 1512 height 790
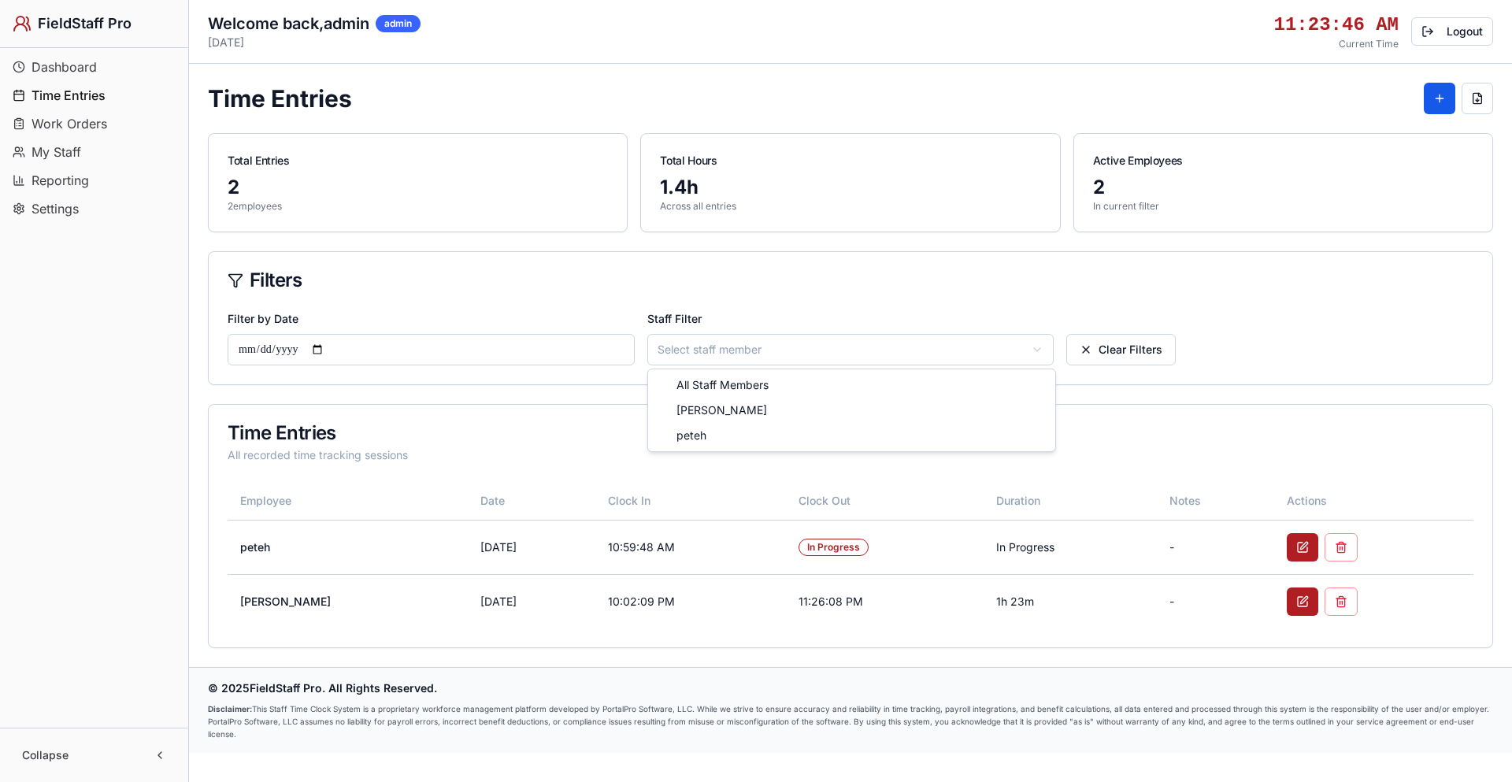
click at [785, 348] on html "FieldStaff Pro Dashboard Time Entries Work Orders My Staff Reporting Settings C…" at bounding box center [756, 391] width 1512 height 782
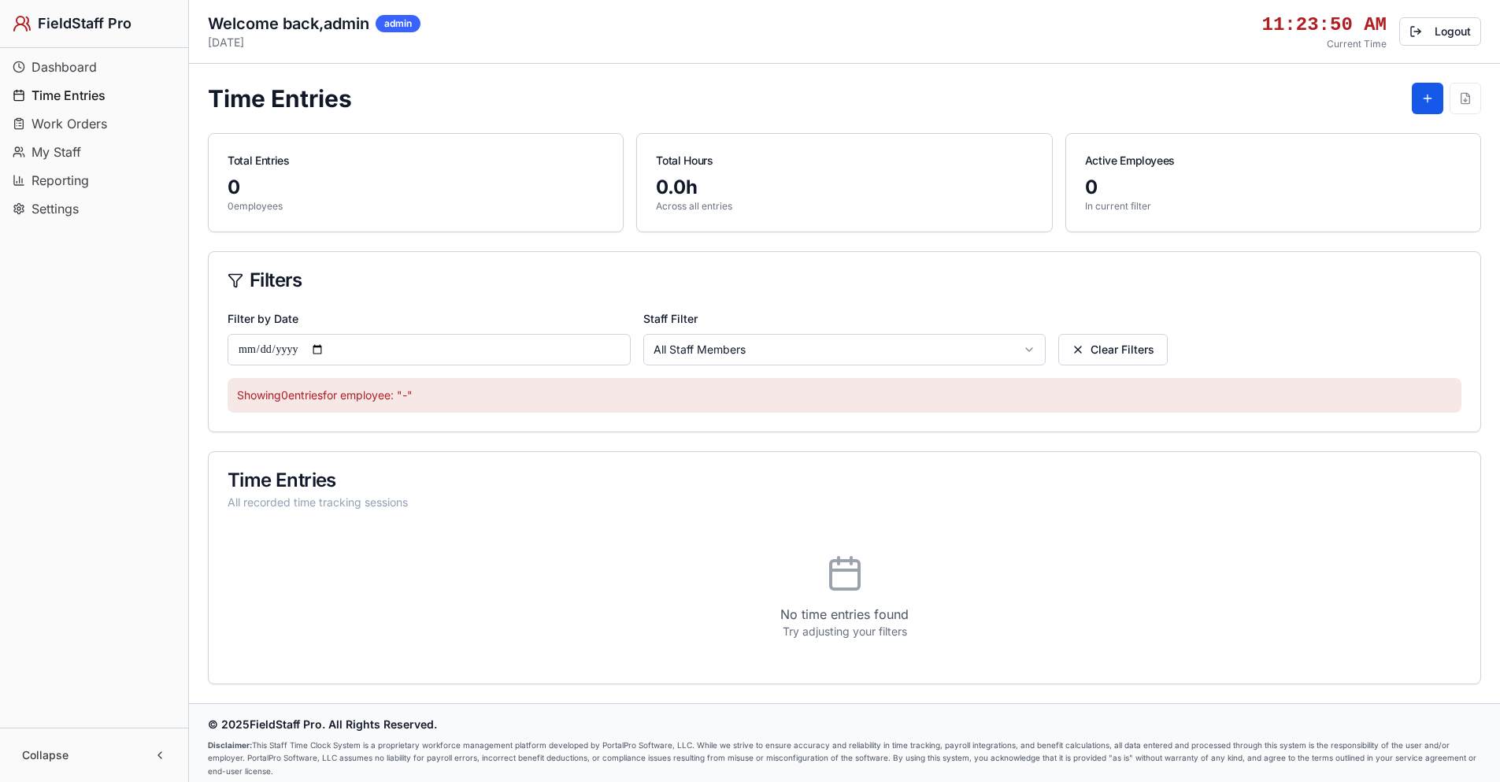
click at [784, 345] on html "FieldStaff Pro Dashboard Time Entries Work Orders My Staff Reporting Settings C…" at bounding box center [750, 395] width 1500 height 790
